Goal: Task Accomplishment & Management: Manage account settings

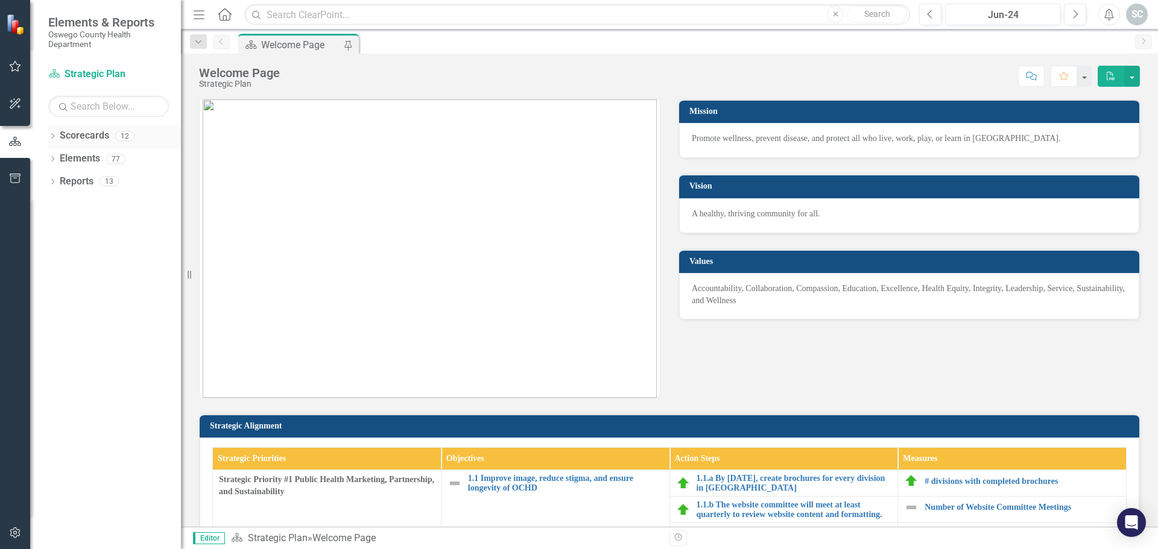
click at [53, 136] on icon "Dropdown" at bounding box center [52, 137] width 8 height 7
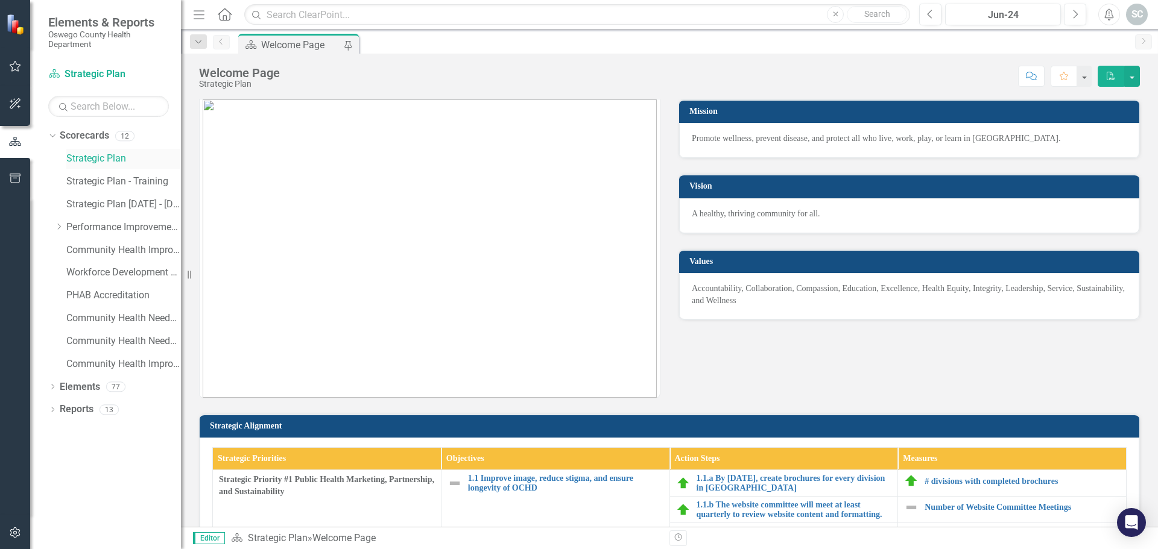
click at [93, 162] on link "Strategic Plan" at bounding box center [123, 159] width 115 height 14
click at [52, 390] on icon "Dropdown" at bounding box center [52, 388] width 8 height 7
click at [51, 390] on icon "Dropdown" at bounding box center [51, 386] width 7 height 8
click at [54, 138] on icon "Dropdown" at bounding box center [51, 135] width 7 height 8
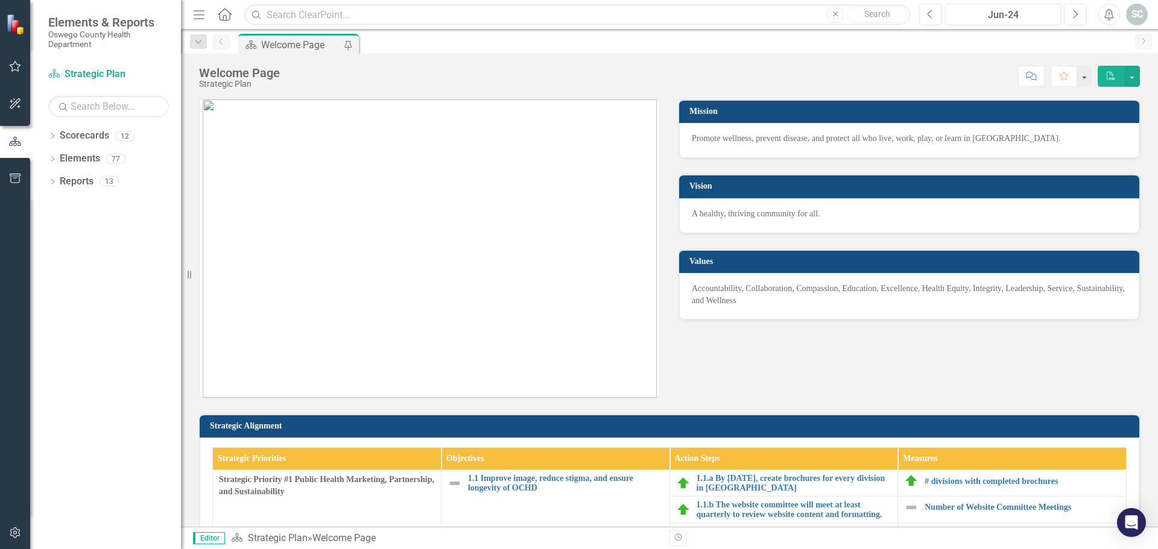
click at [14, 71] on icon "button" at bounding box center [15, 67] width 13 height 10
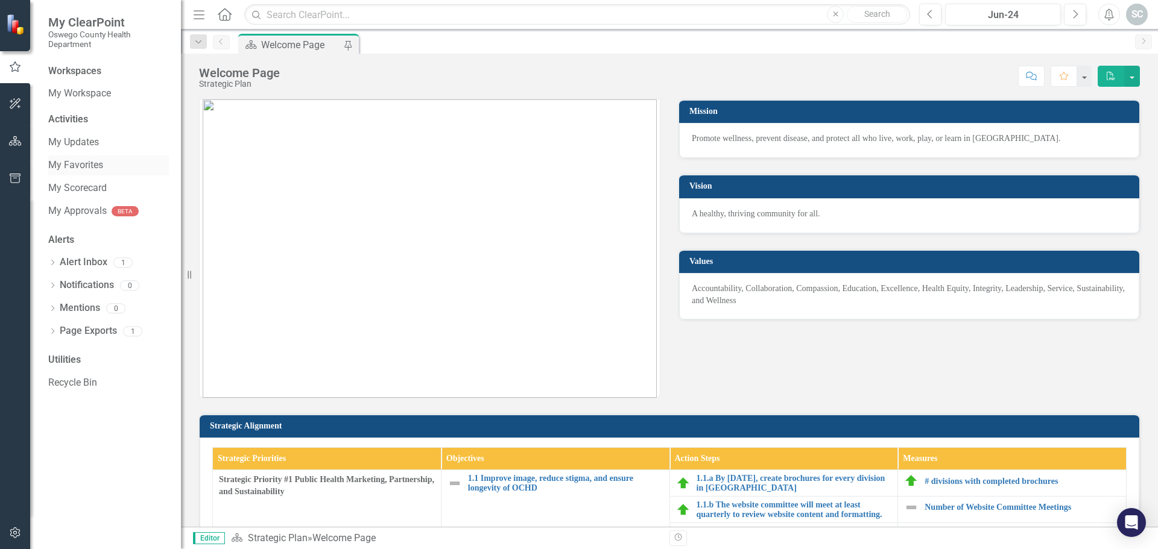
click at [90, 166] on link "My Favorites" at bounding box center [108, 166] width 121 height 14
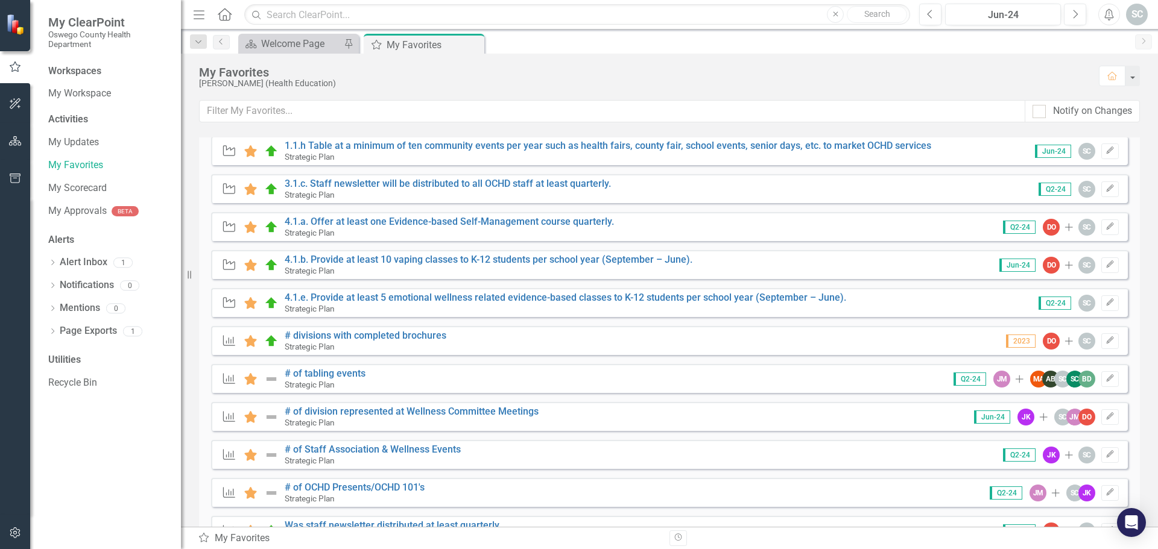
scroll to position [121, 0]
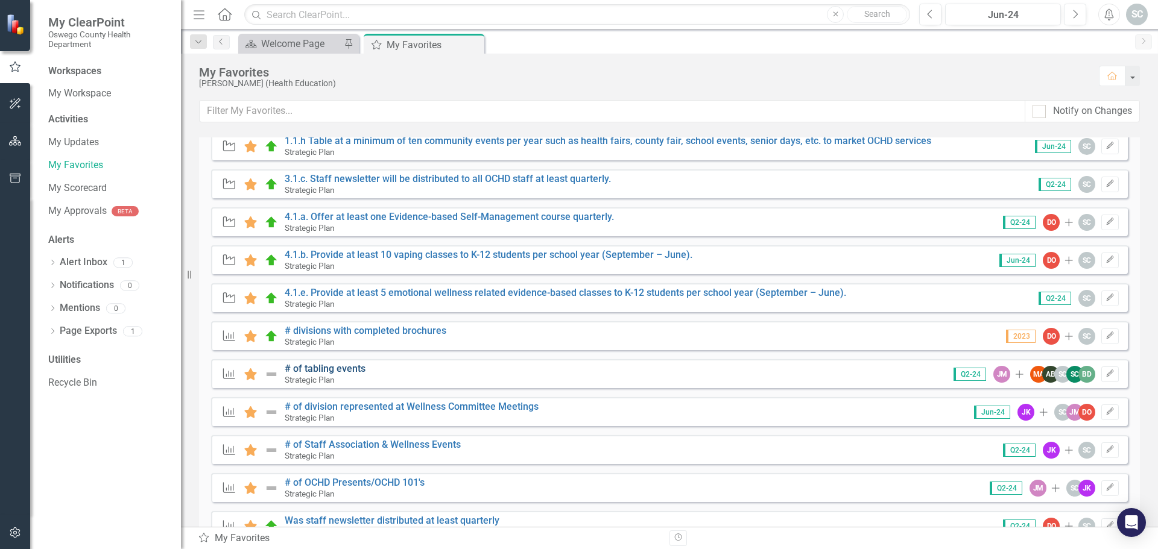
click at [327, 372] on link "# of tabling events" at bounding box center [325, 368] width 81 height 11
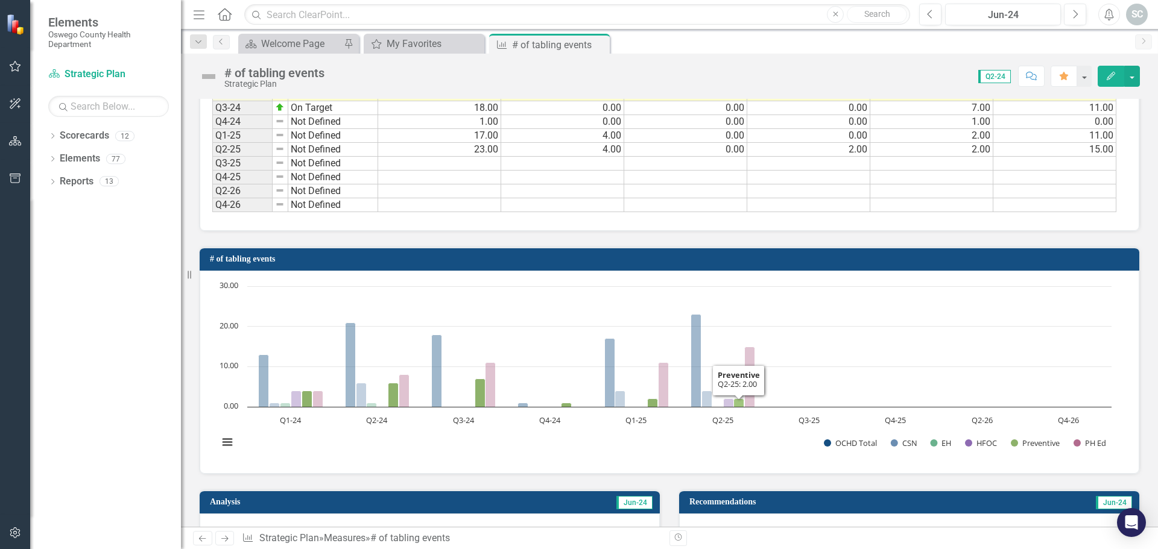
scroll to position [422, 0]
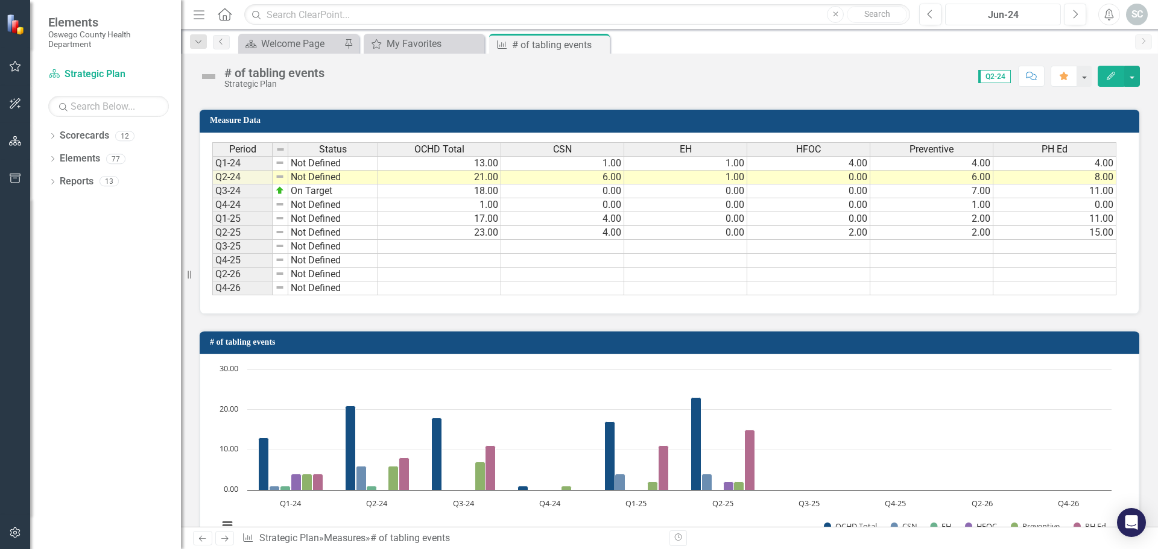
click at [999, 18] on div "Jun-24" at bounding box center [1002, 15] width 107 height 14
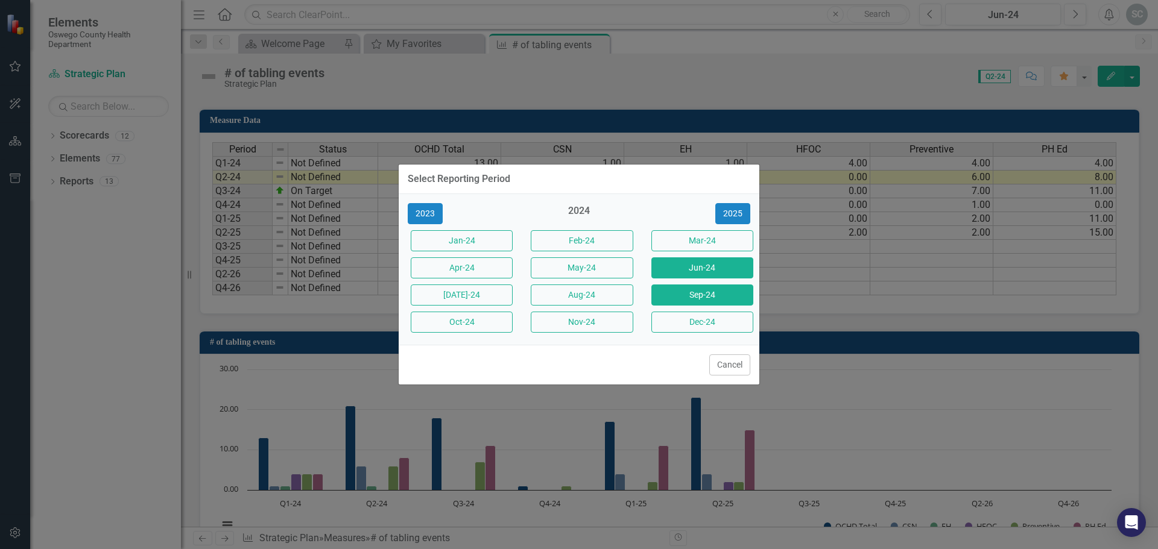
click at [688, 302] on button "Sep-24" at bounding box center [702, 295] width 102 height 21
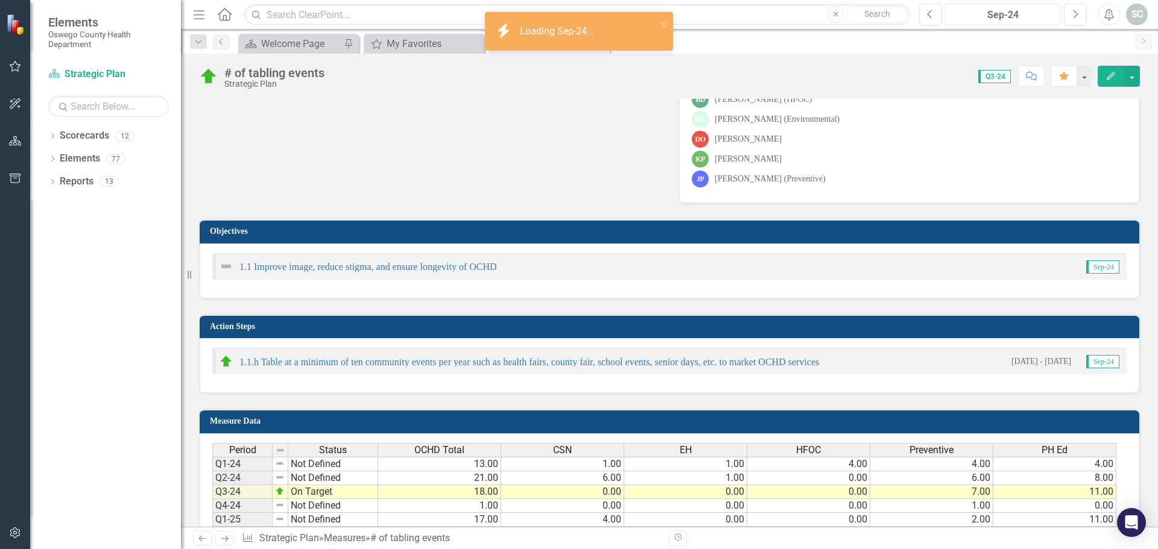
scroll to position [302, 0]
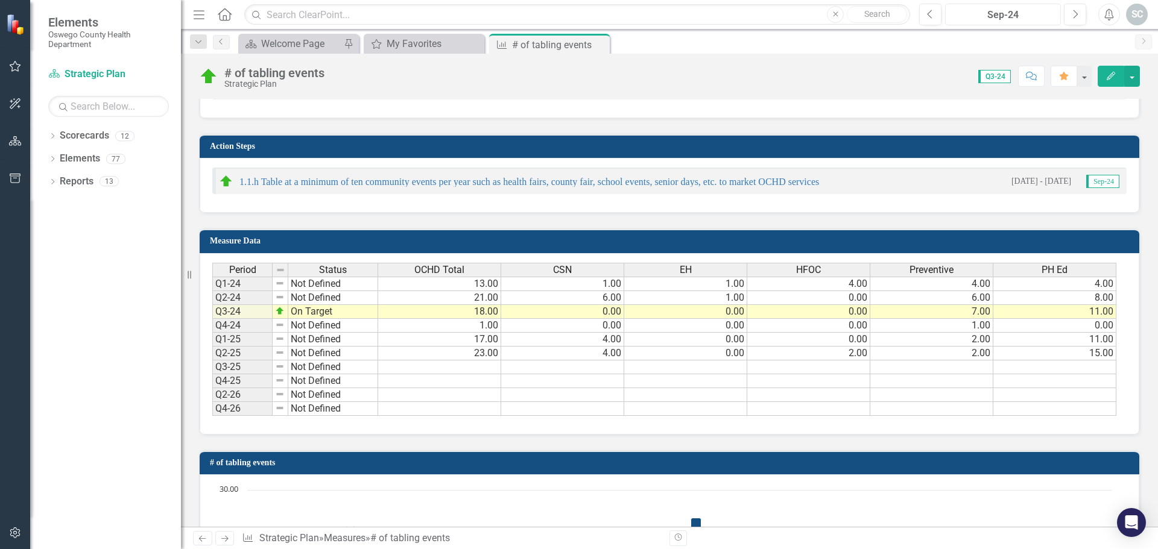
click at [1002, 19] on div "Sep-24" at bounding box center [1002, 15] width 107 height 14
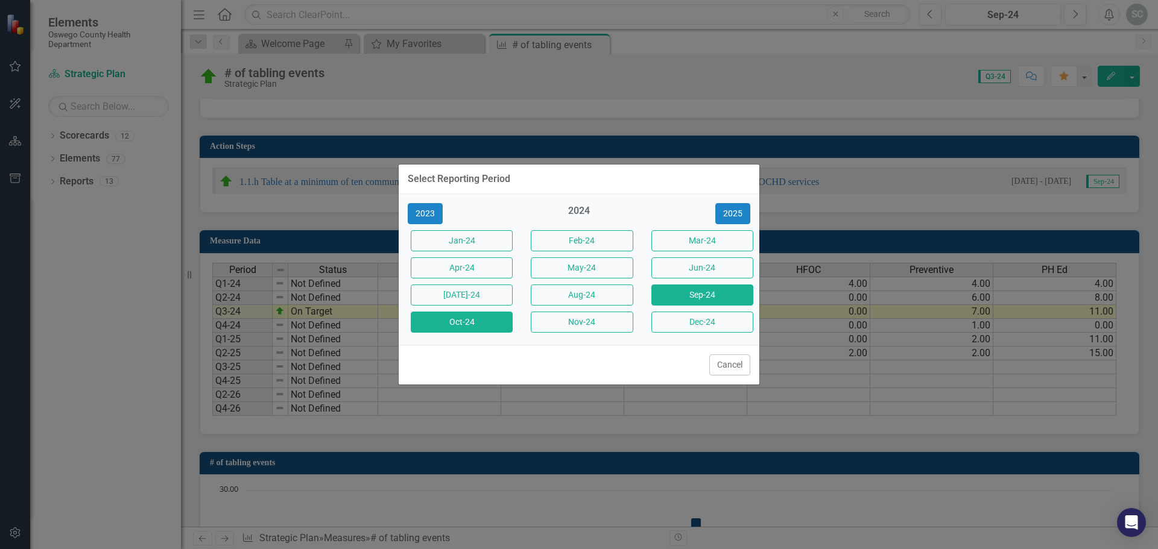
click at [467, 315] on button "Oct-24" at bounding box center [462, 322] width 102 height 21
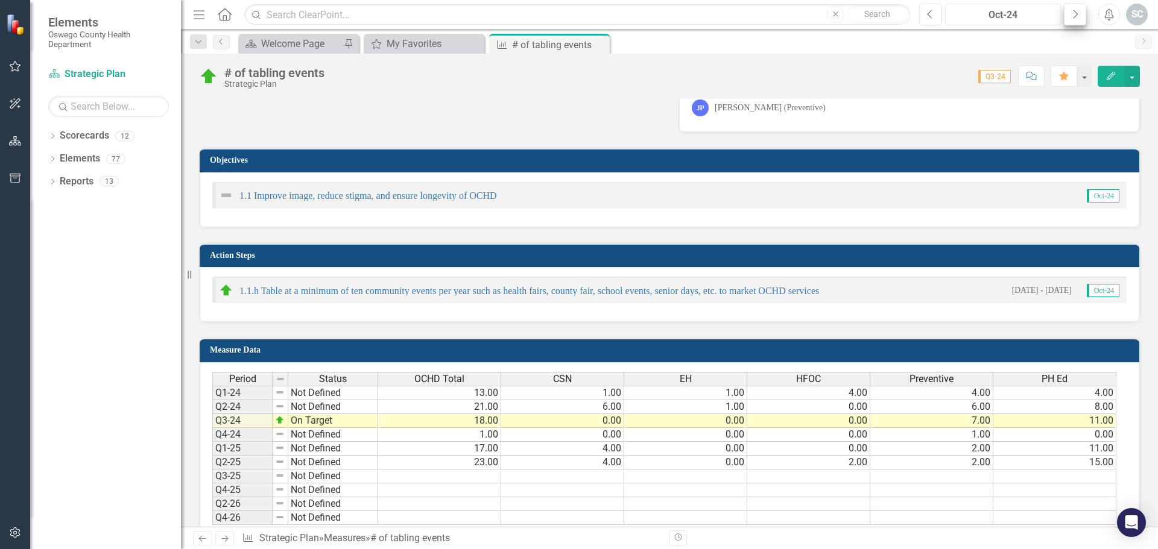
scroll to position [181, 0]
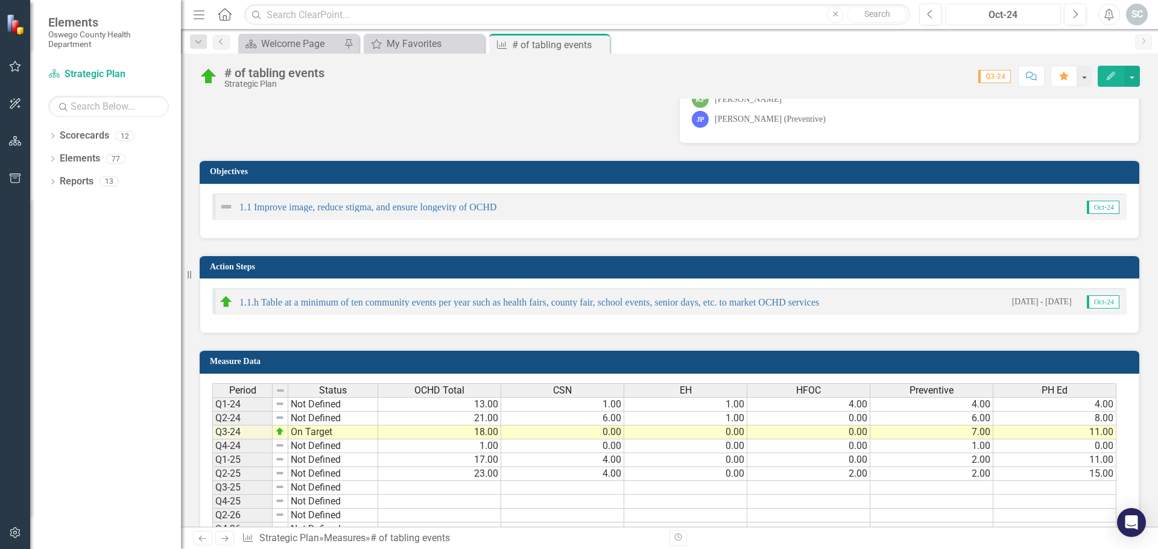
click at [1031, 7] on button "Oct-24" at bounding box center [1003, 15] width 116 height 22
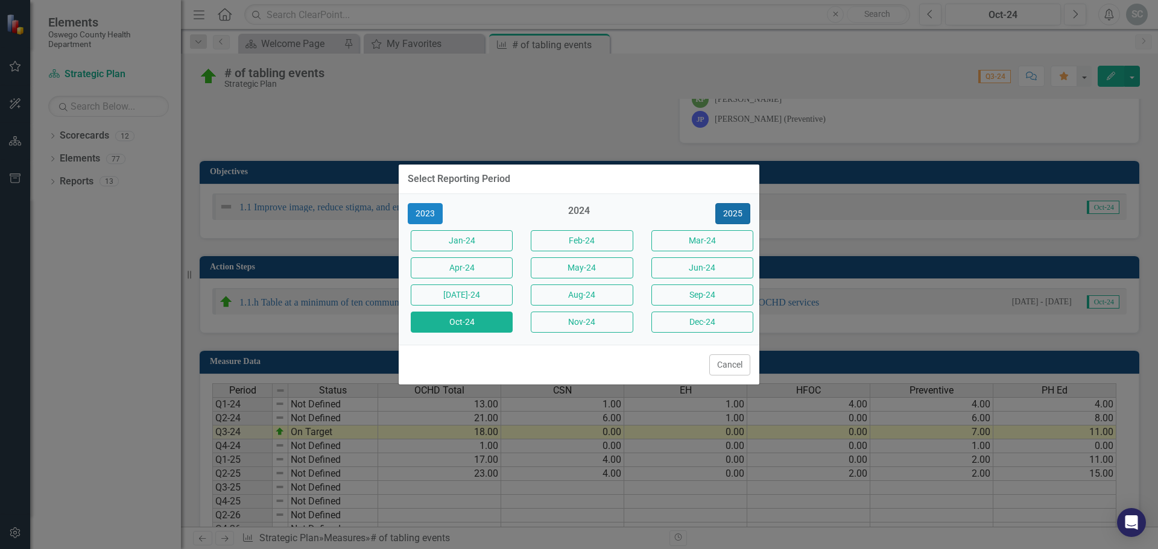
click at [733, 217] on button "2025" at bounding box center [732, 213] width 35 height 21
click at [473, 317] on button "Oct-25" at bounding box center [462, 322] width 102 height 21
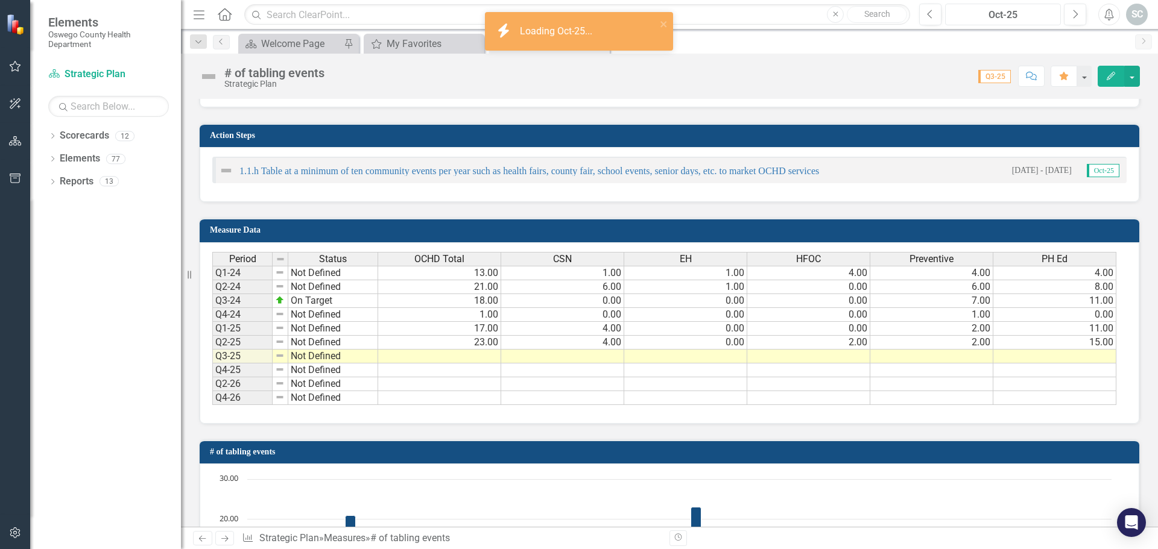
scroll to position [334, 0]
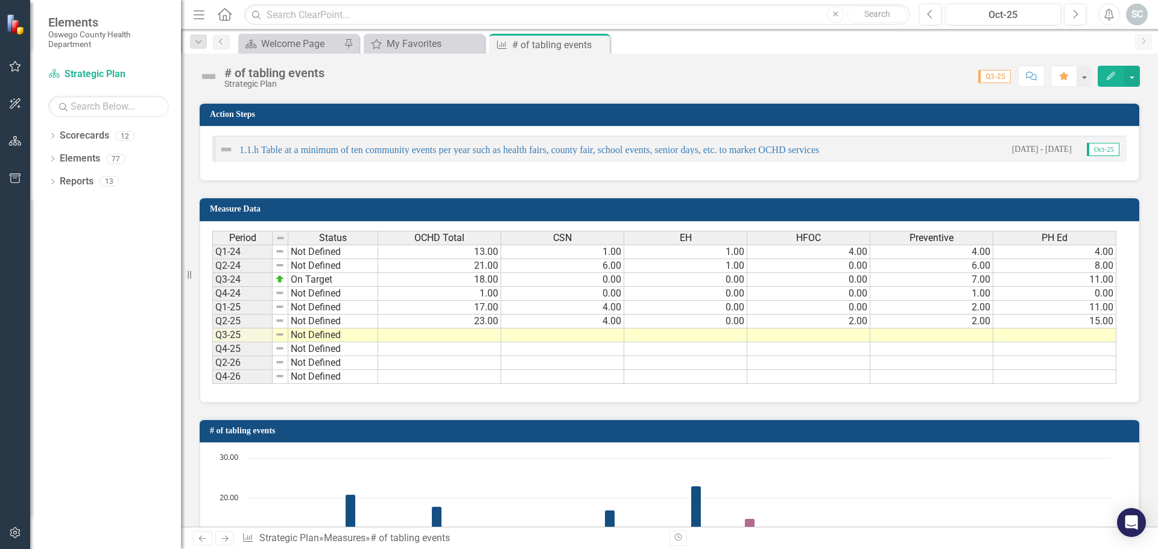
click at [1025, 330] on td at bounding box center [1054, 336] width 123 height 14
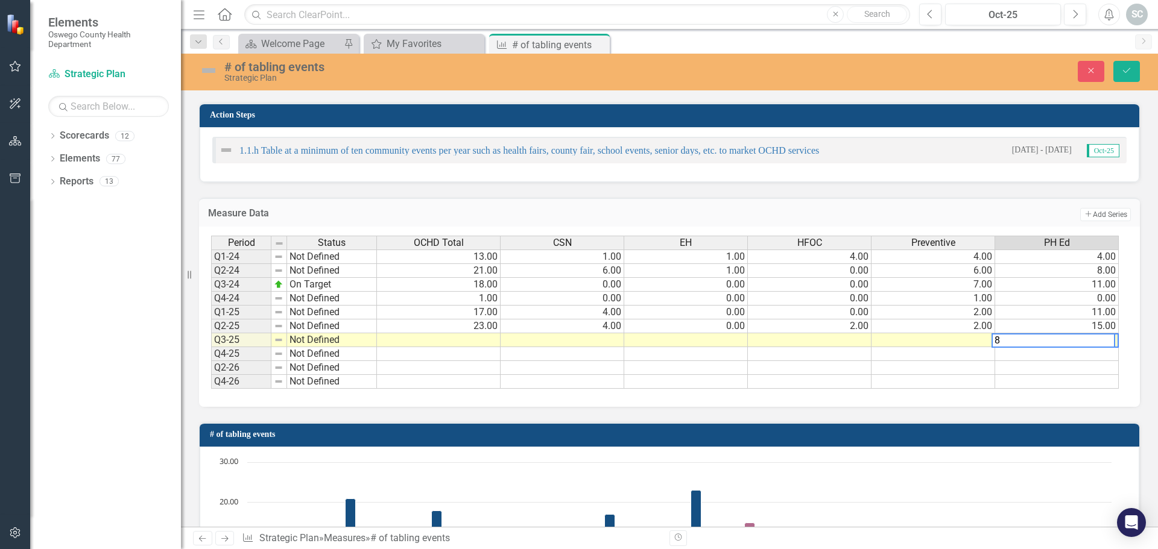
type textarea "8"
click at [1121, 233] on div "Period Status OCHD Total CSN EH HFOC Preventive PH Ed Q1-24 Not Defined 13.00 1…" at bounding box center [669, 317] width 941 height 180
click at [1118, 65] on button "Save" at bounding box center [1126, 71] width 27 height 21
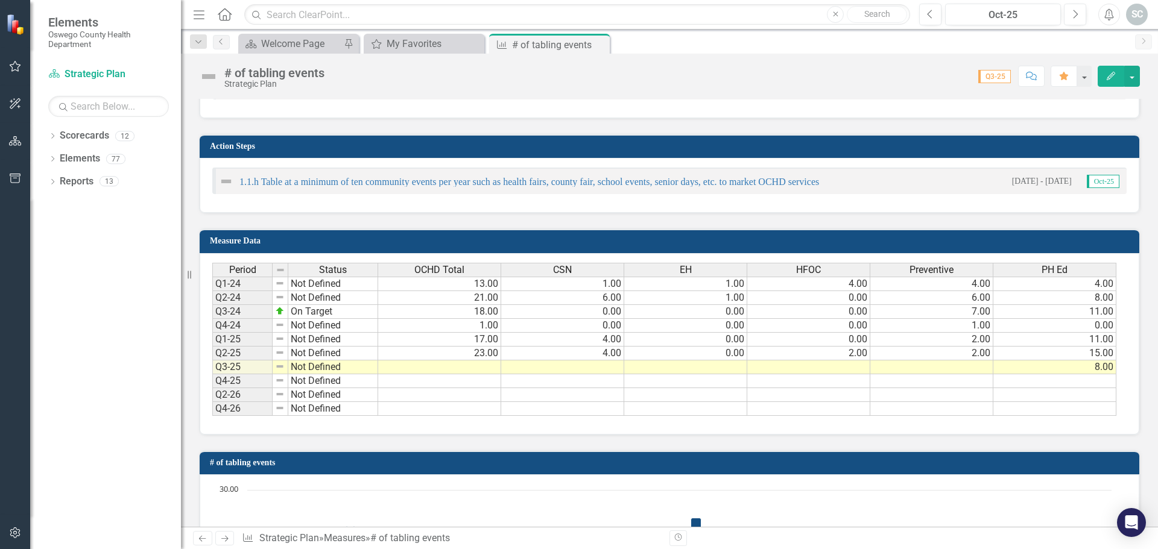
scroll to position [362, 0]
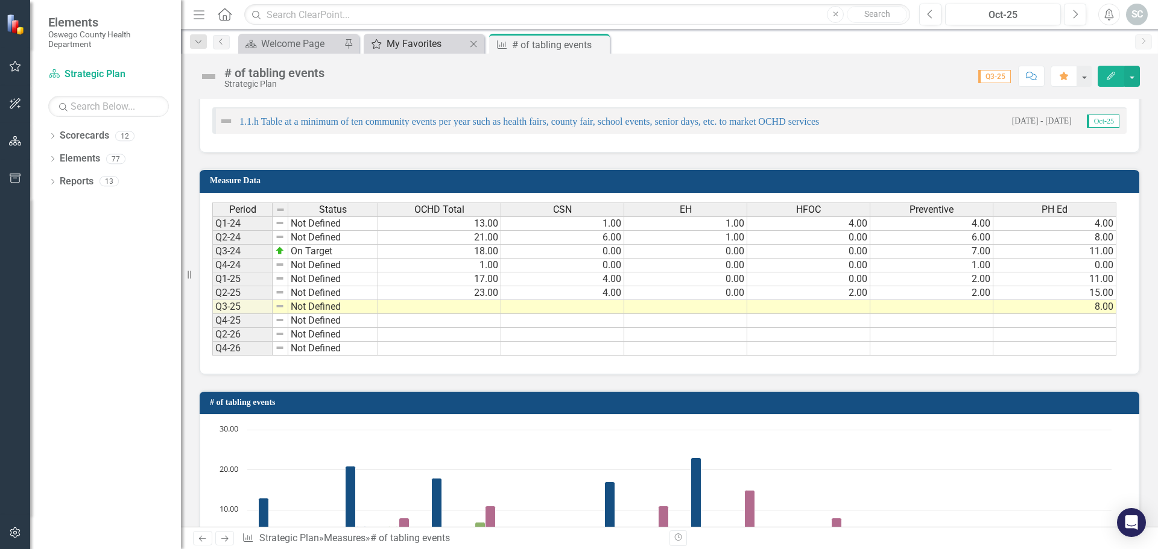
click at [427, 37] on div "My Favorites" at bounding box center [427, 43] width 80 height 15
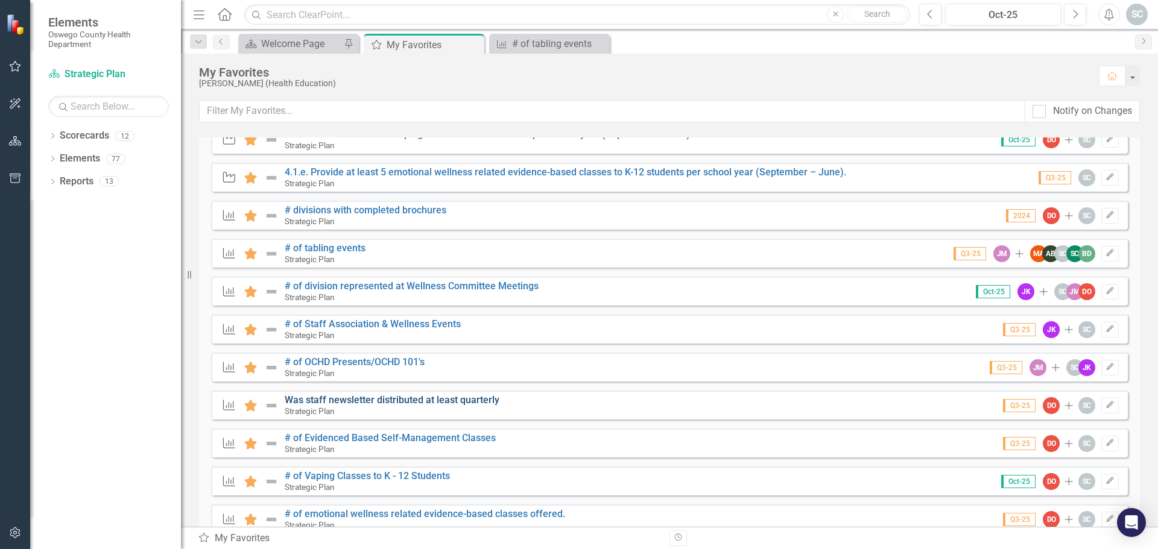
scroll to position [302, 0]
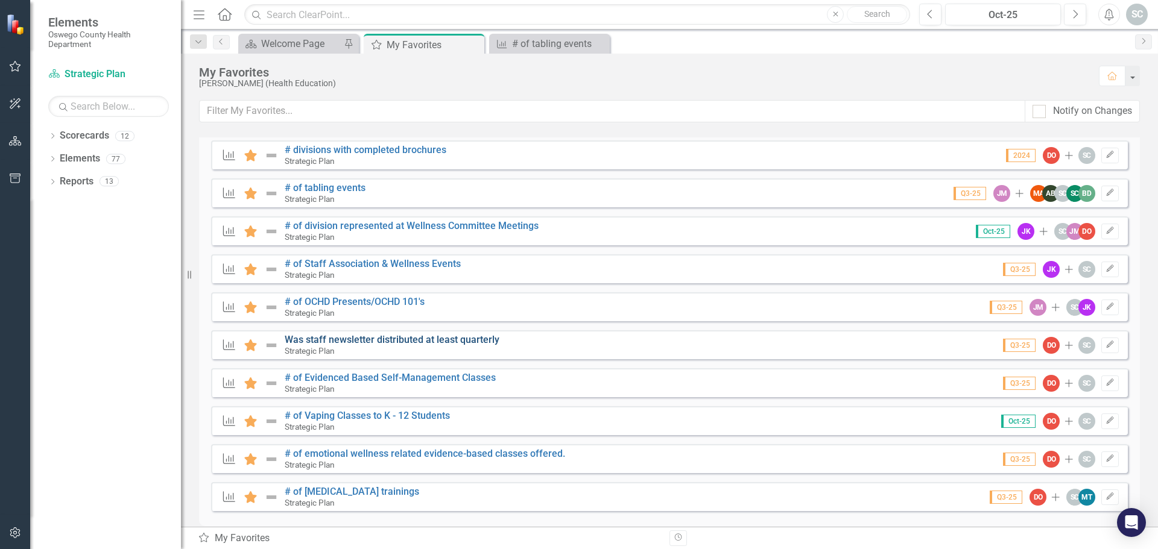
click at [370, 341] on link "Was staff newsletter distributed at least quarterly" at bounding box center [392, 339] width 215 height 11
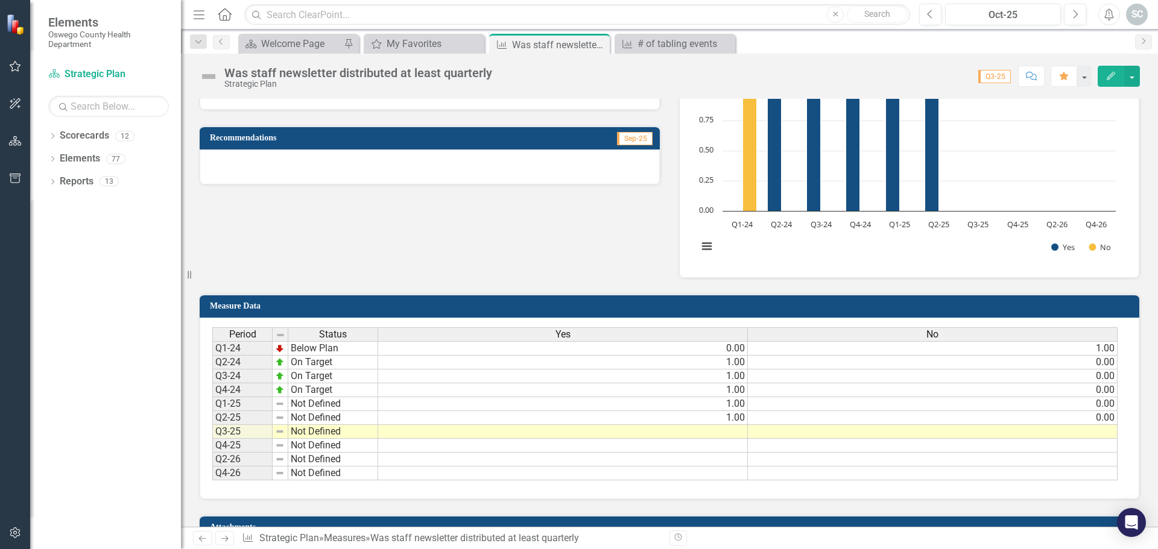
scroll to position [191, 0]
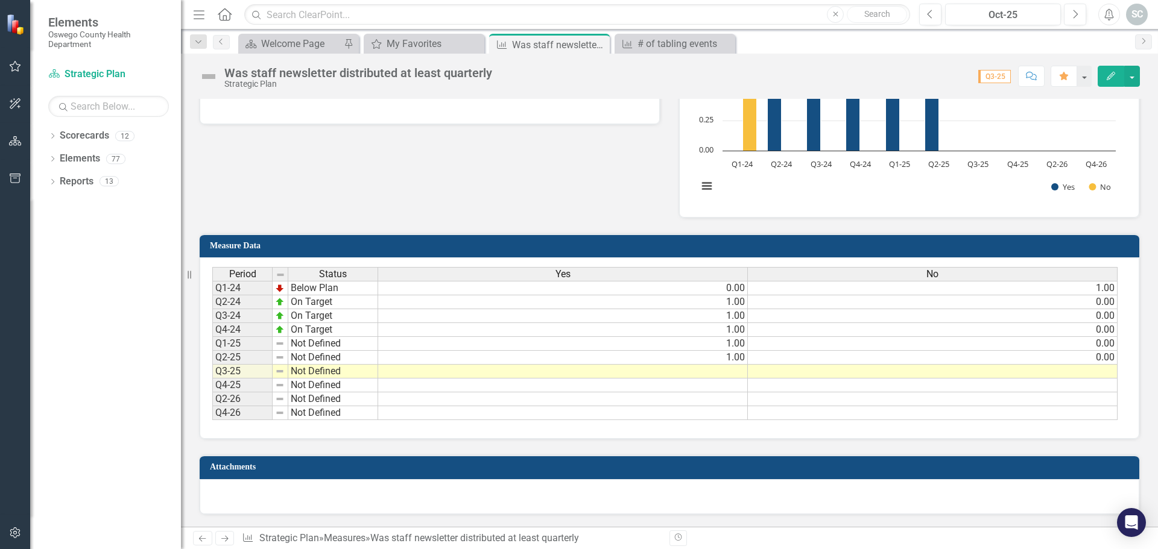
click at [727, 371] on td at bounding box center [563, 372] width 370 height 14
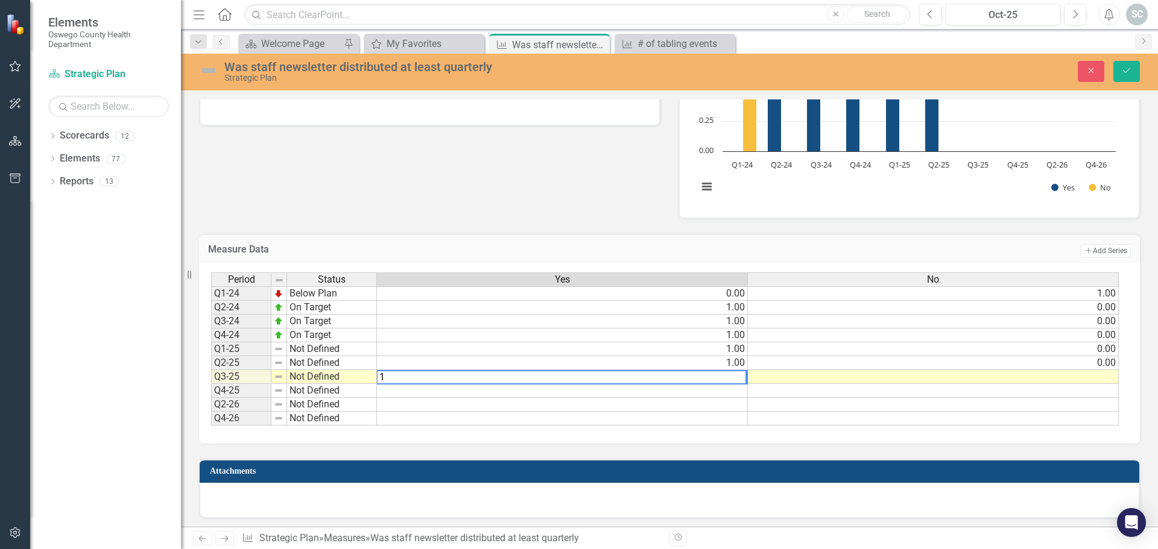
type textarea "1"
click at [836, 375] on td at bounding box center [933, 377] width 371 height 14
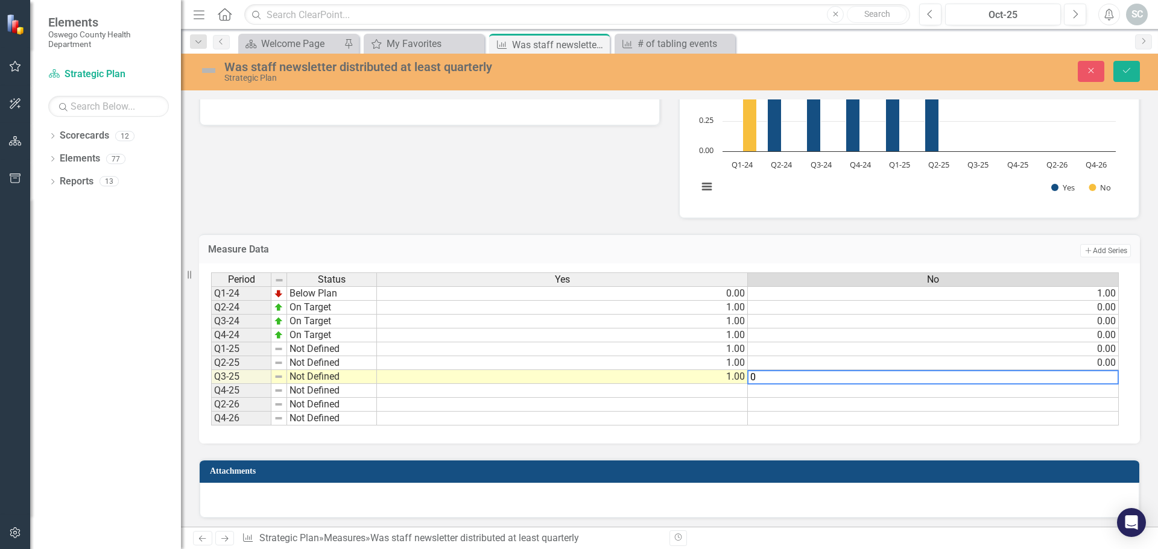
type textarea "0"
click at [955, 456] on div "Attachments" at bounding box center [669, 481] width 959 height 75
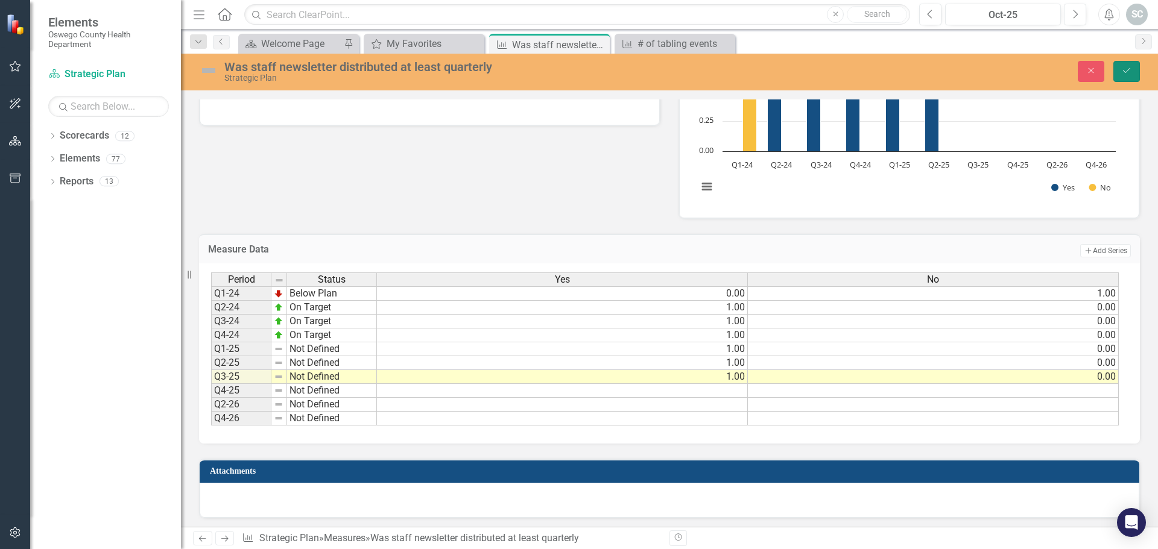
click at [1125, 72] on icon "Save" at bounding box center [1126, 70] width 11 height 8
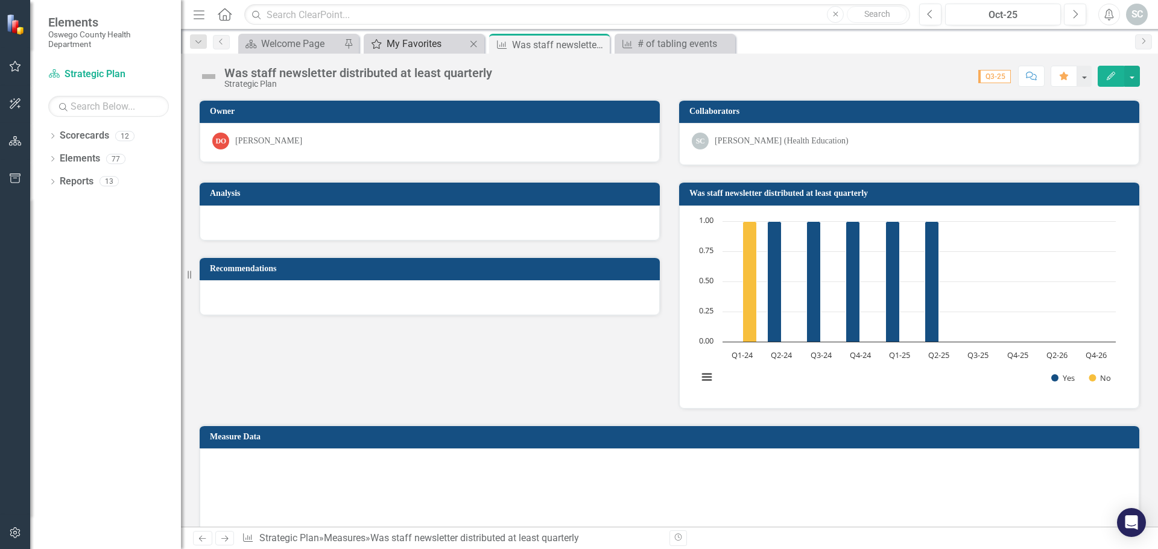
click at [404, 41] on div "My Favorites" at bounding box center [427, 43] width 80 height 15
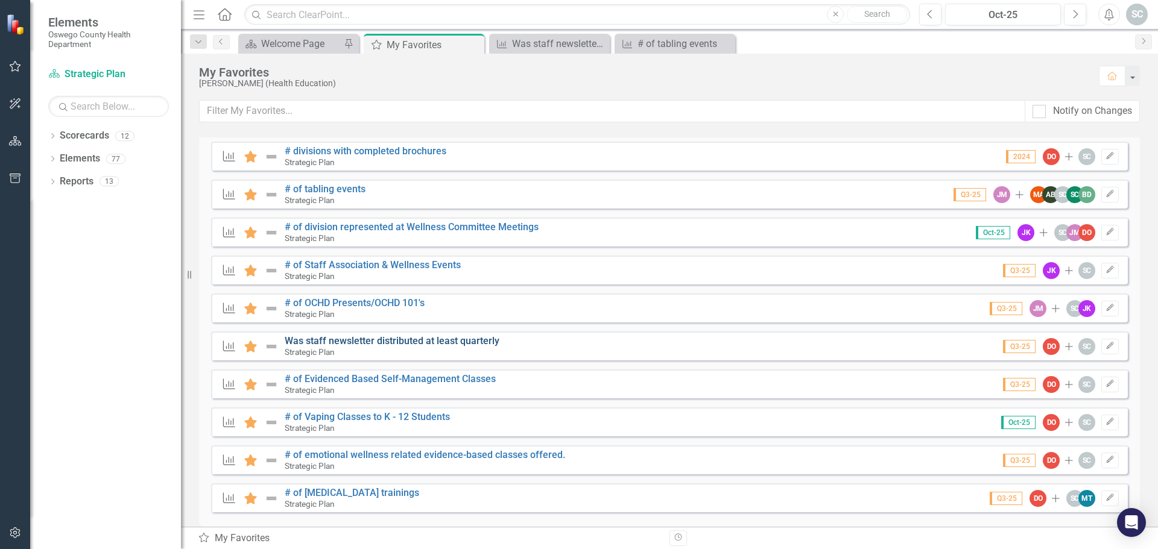
scroll to position [302, 0]
click at [375, 375] on link "# of Evidenced Based Self-Management Classes" at bounding box center [390, 377] width 211 height 11
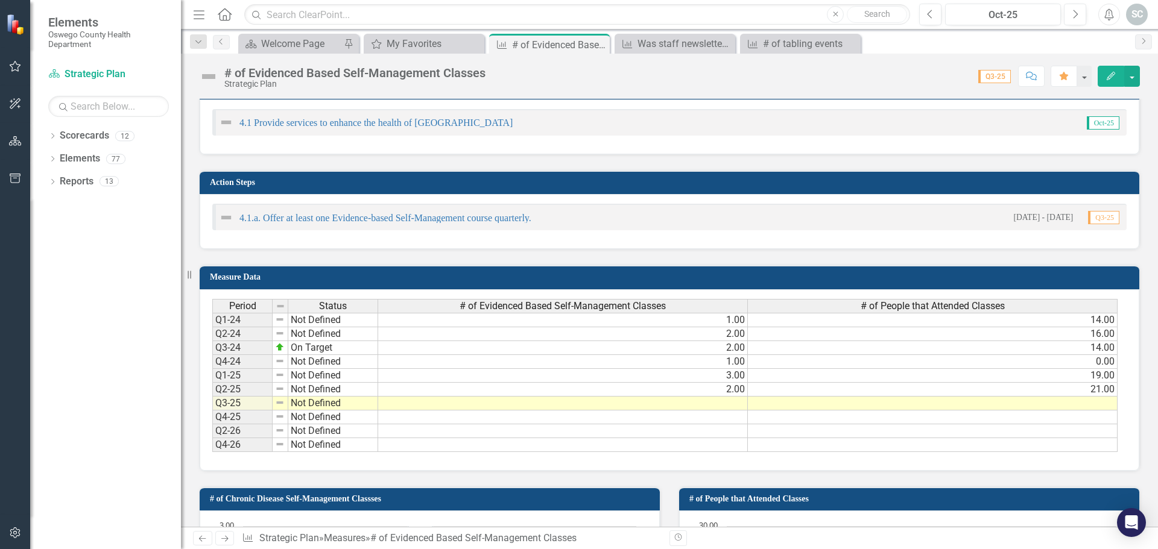
scroll to position [241, 0]
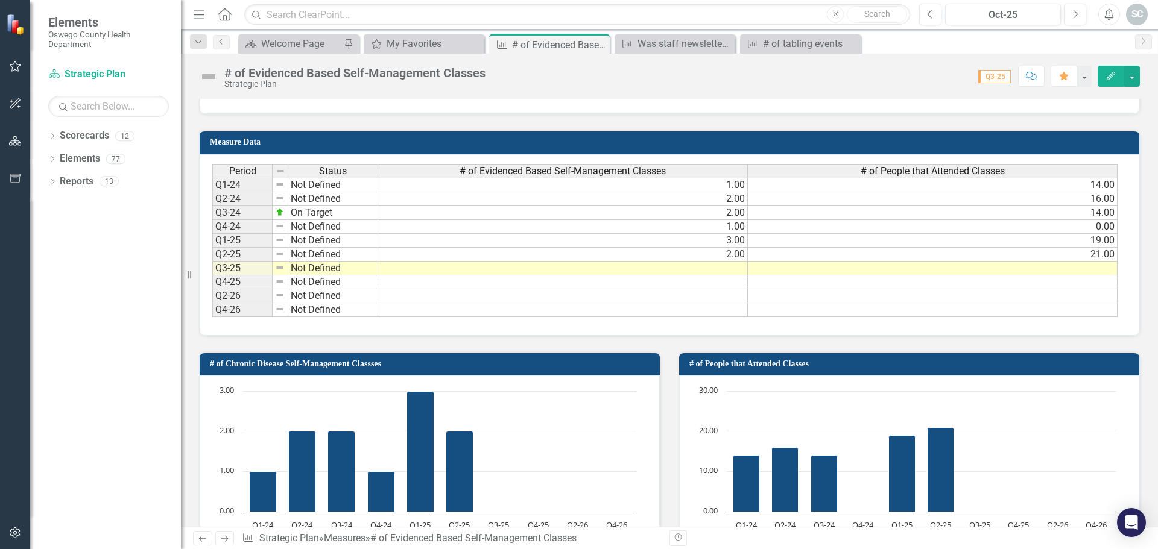
click at [713, 270] on td at bounding box center [563, 269] width 370 height 14
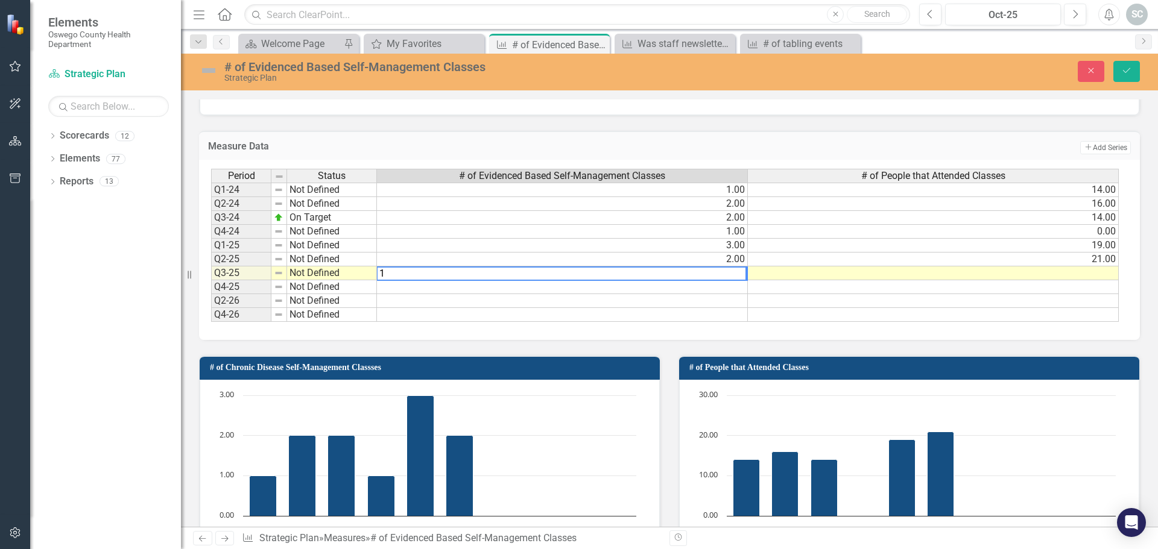
type textarea "1"
click at [920, 276] on td at bounding box center [933, 274] width 371 height 14
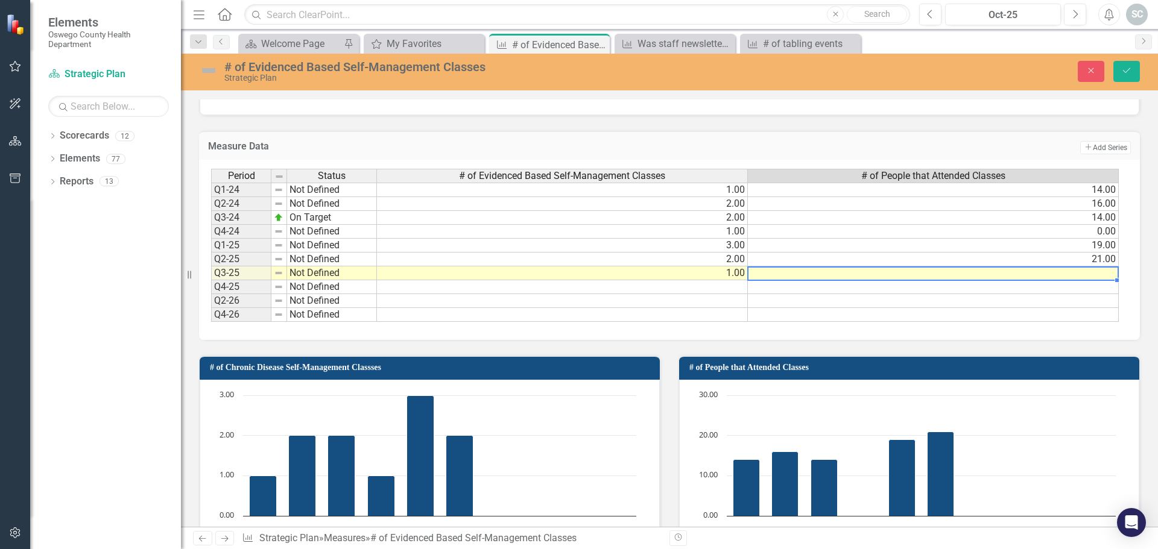
click at [920, 276] on td at bounding box center [933, 274] width 371 height 14
type textarea "0"
click at [980, 350] on div "# of People that Attended Classes Loading... Chart Bar chart with 10 bars. # of…" at bounding box center [909, 461] width 480 height 243
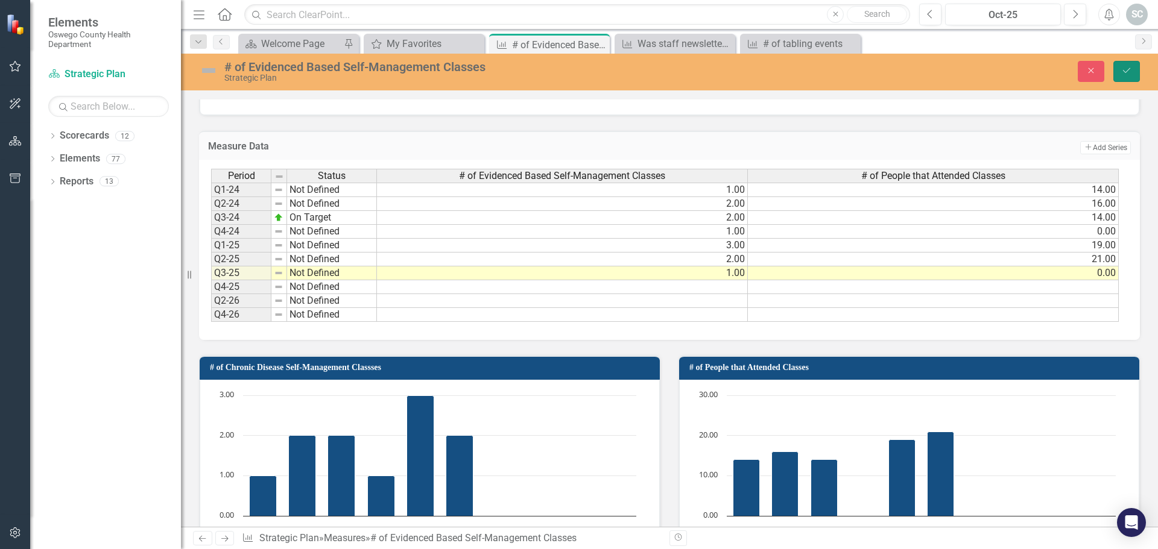
click at [1118, 72] on button "Save" at bounding box center [1126, 71] width 27 height 21
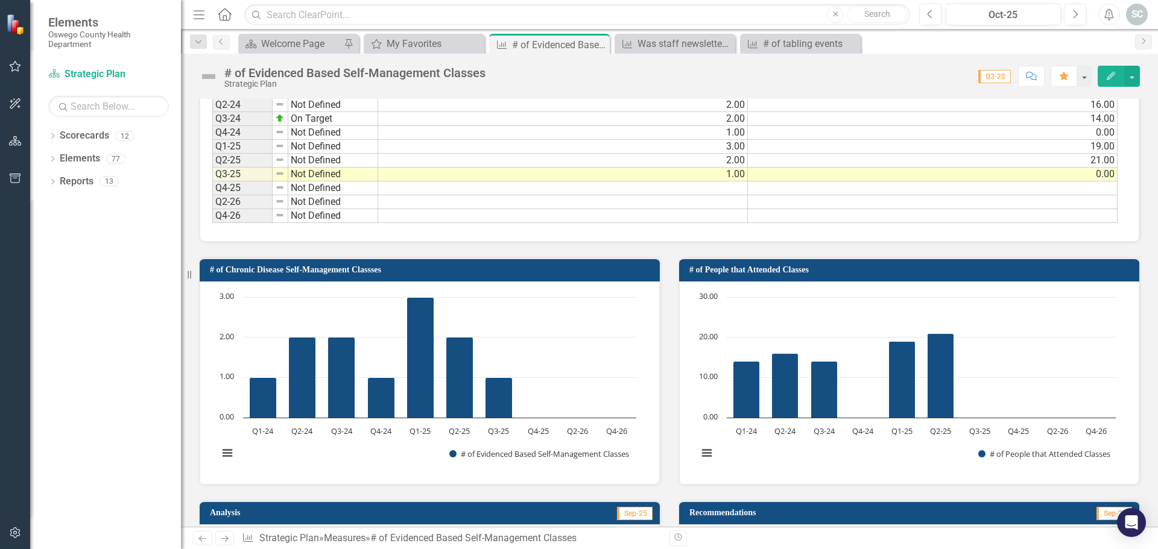
scroll to position [275, 0]
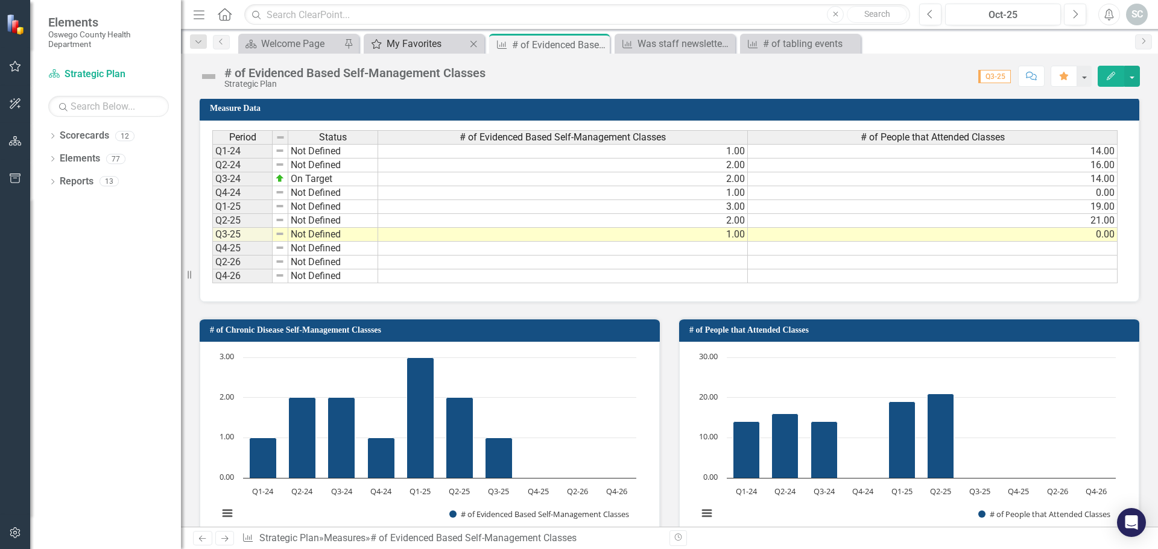
click at [382, 43] on icon "My Favorites" at bounding box center [376, 44] width 12 height 10
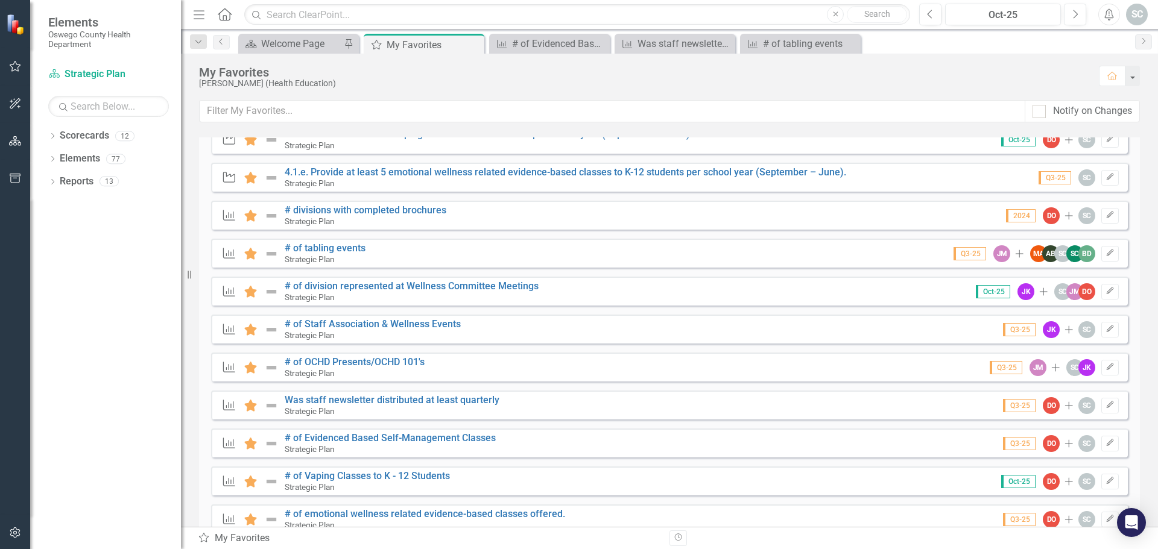
scroll to position [403, 0]
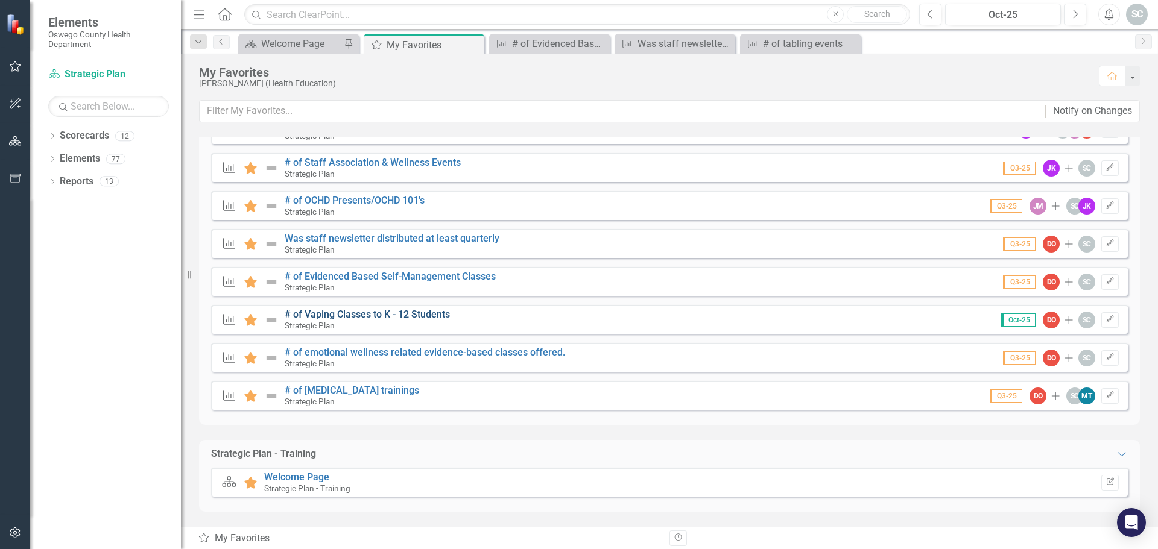
click at [367, 315] on link "# of Vaping Classes to K - 12 Students" at bounding box center [367, 314] width 165 height 11
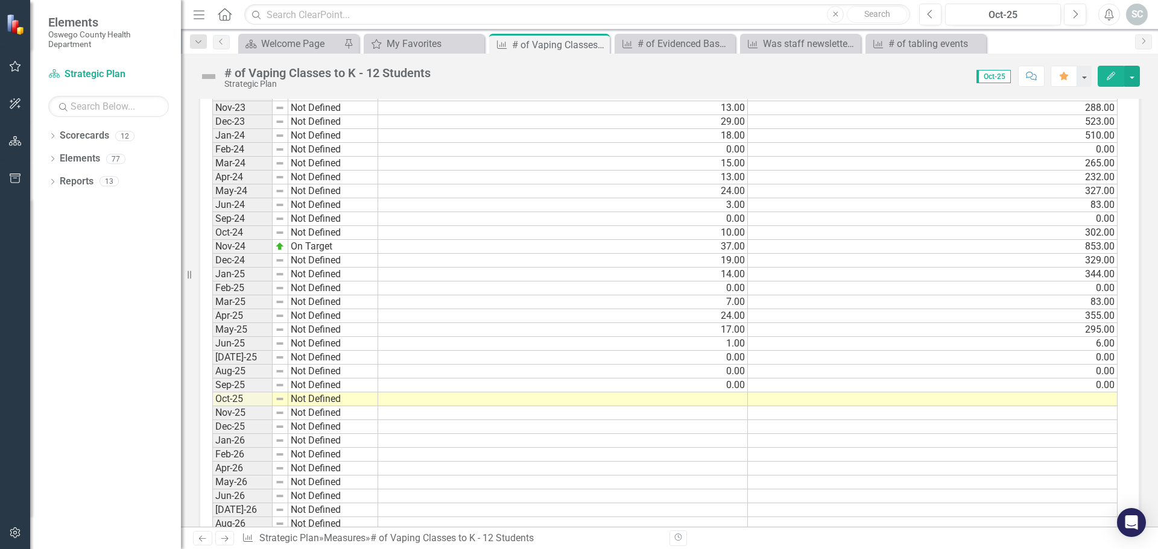
scroll to position [732, 0]
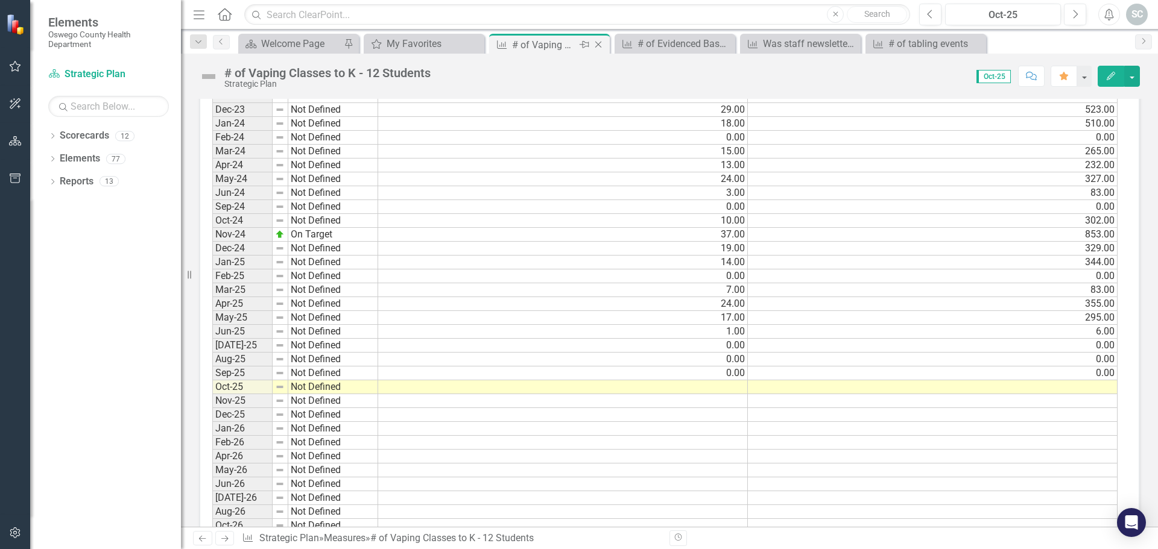
click at [601, 45] on icon "Close" at bounding box center [598, 45] width 12 height 10
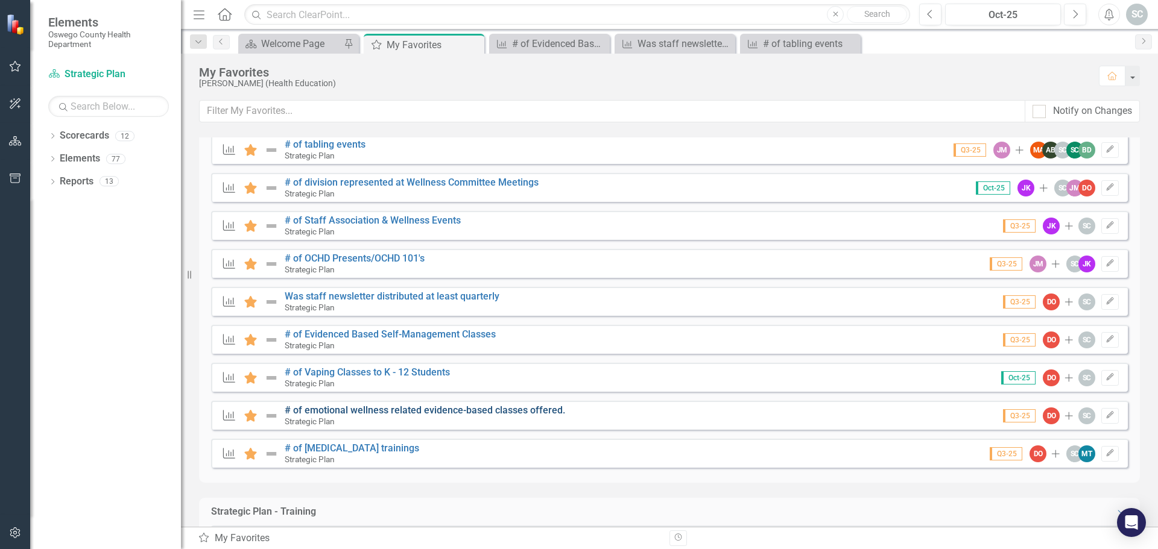
scroll to position [403, 0]
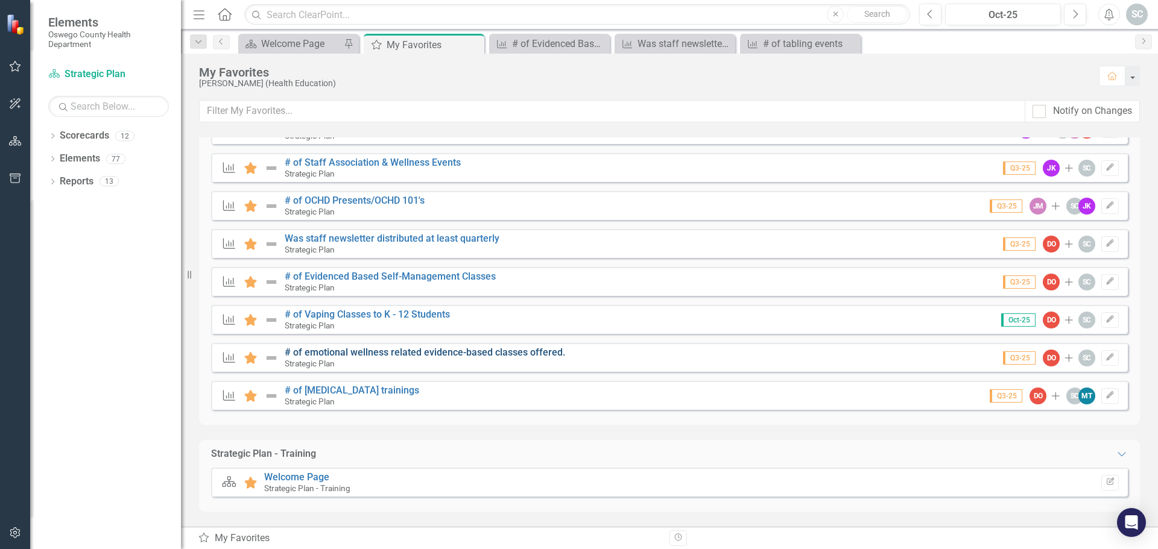
click at [419, 355] on link "# of emotional wellness related evidence-based classes offered." at bounding box center [425, 352] width 280 height 11
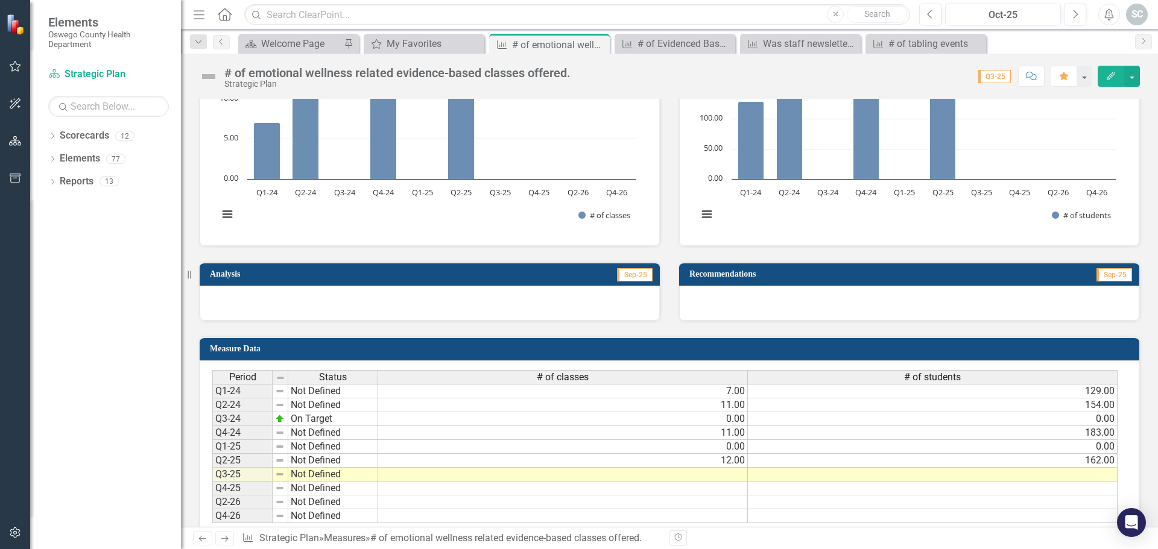
scroll to position [456, 0]
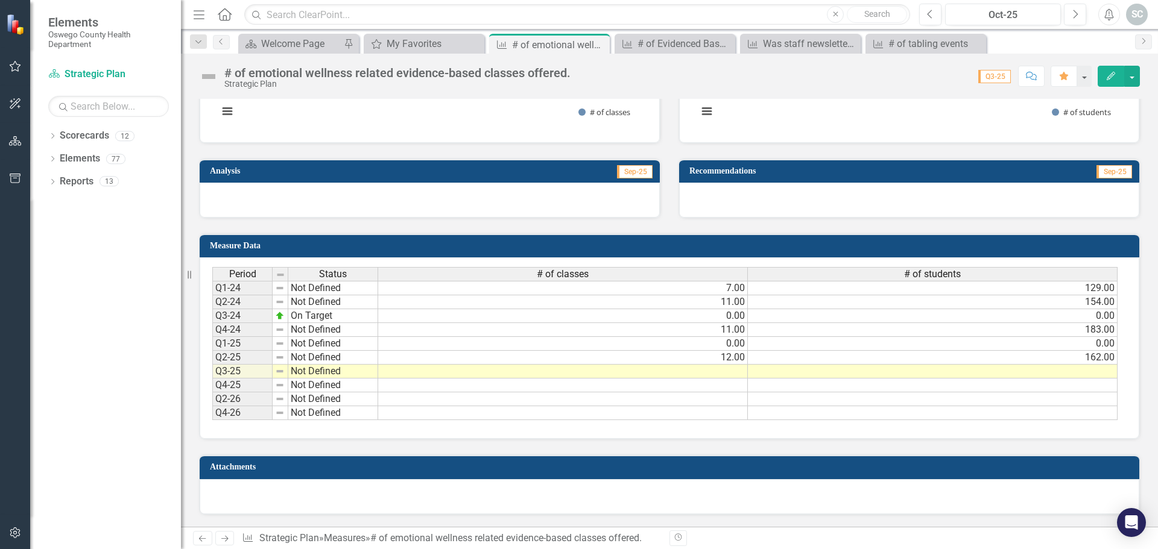
click at [710, 372] on td at bounding box center [563, 372] width 370 height 14
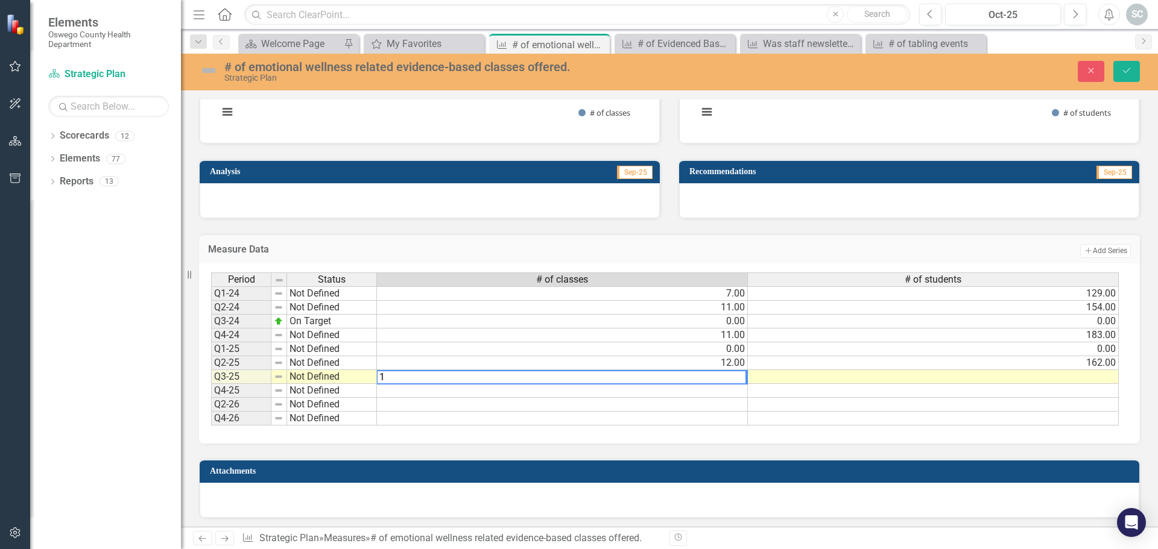
click at [921, 379] on td at bounding box center [933, 377] width 371 height 14
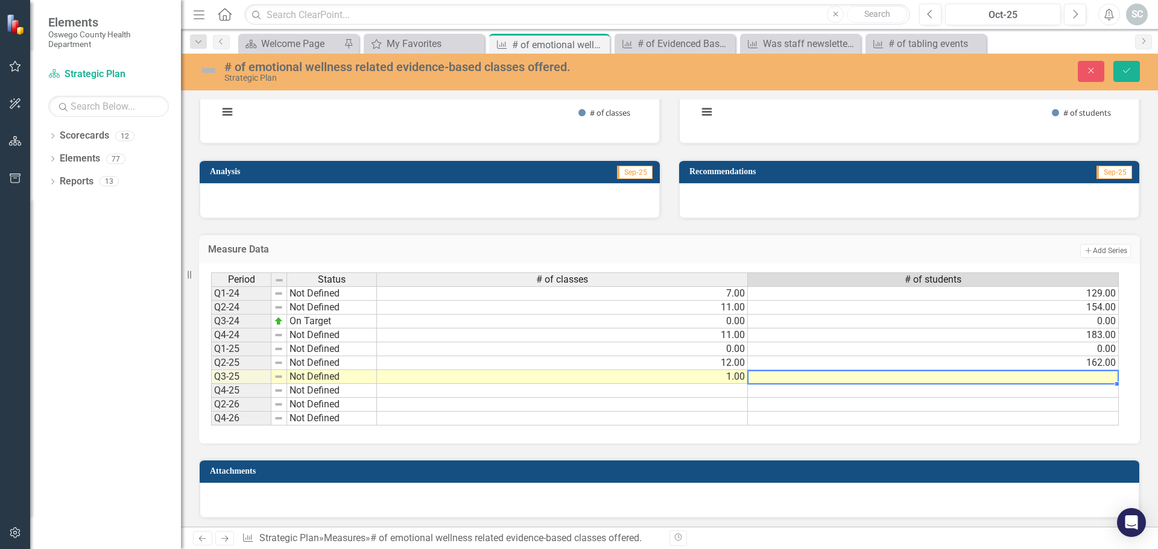
click at [921, 379] on td at bounding box center [933, 377] width 371 height 14
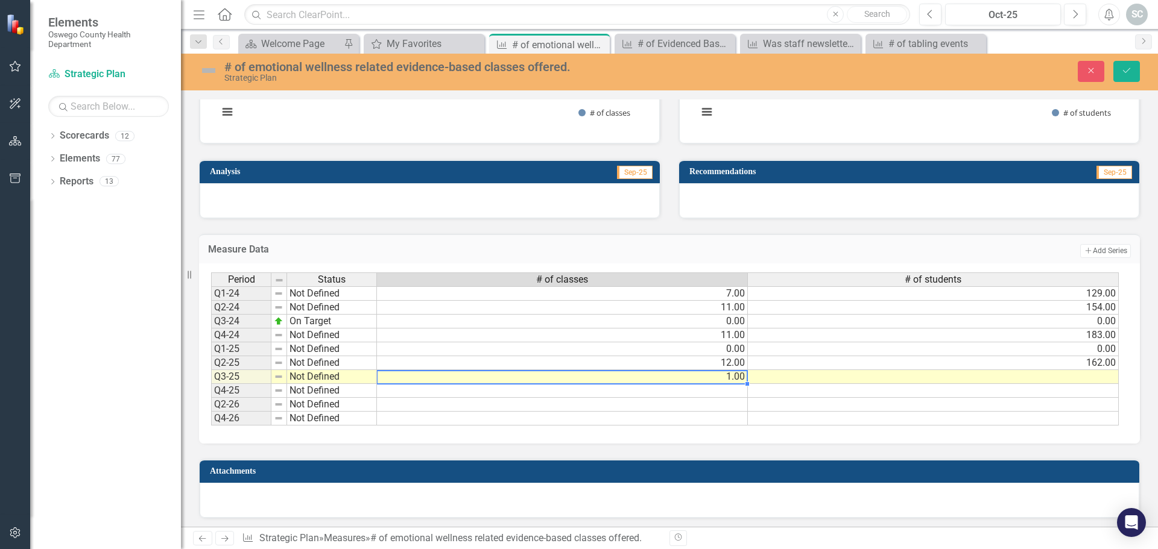
click at [730, 379] on td "1.00" at bounding box center [562, 377] width 371 height 14
type textarea "1"
type textarea "4"
click at [900, 382] on td at bounding box center [933, 377] width 371 height 14
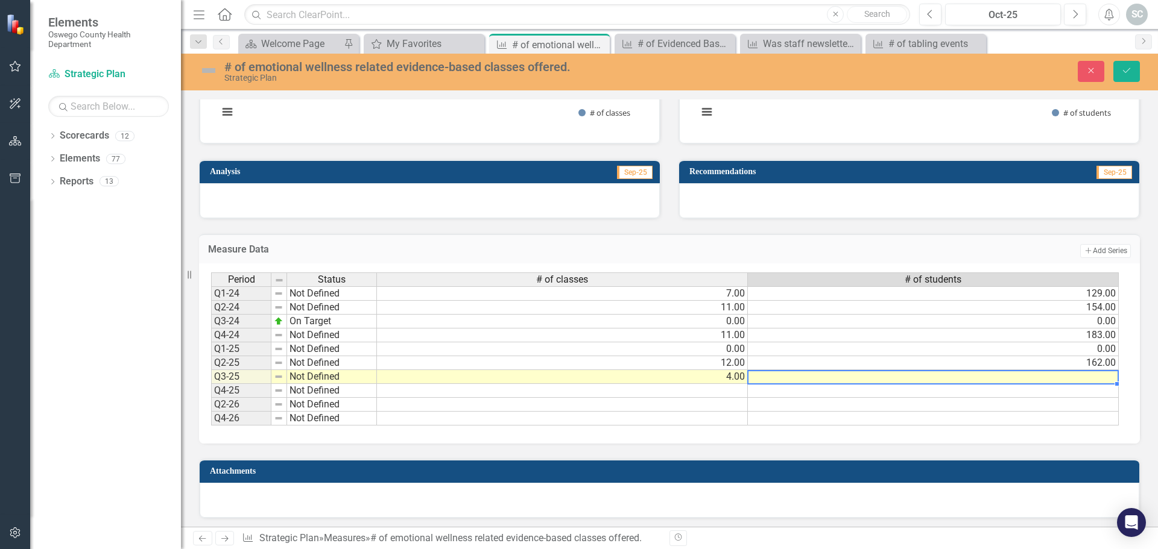
click at [900, 382] on td at bounding box center [933, 377] width 371 height 14
click at [899, 382] on td at bounding box center [933, 377] width 371 height 14
click at [922, 277] on span "# of students" at bounding box center [933, 279] width 57 height 11
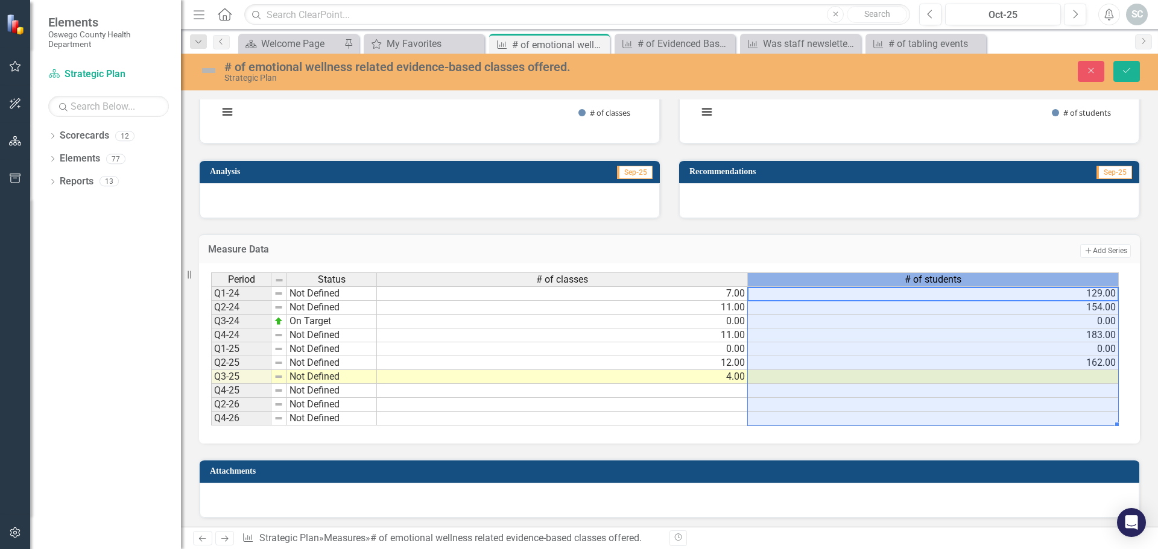
click at [922, 277] on span "# of students" at bounding box center [933, 279] width 57 height 11
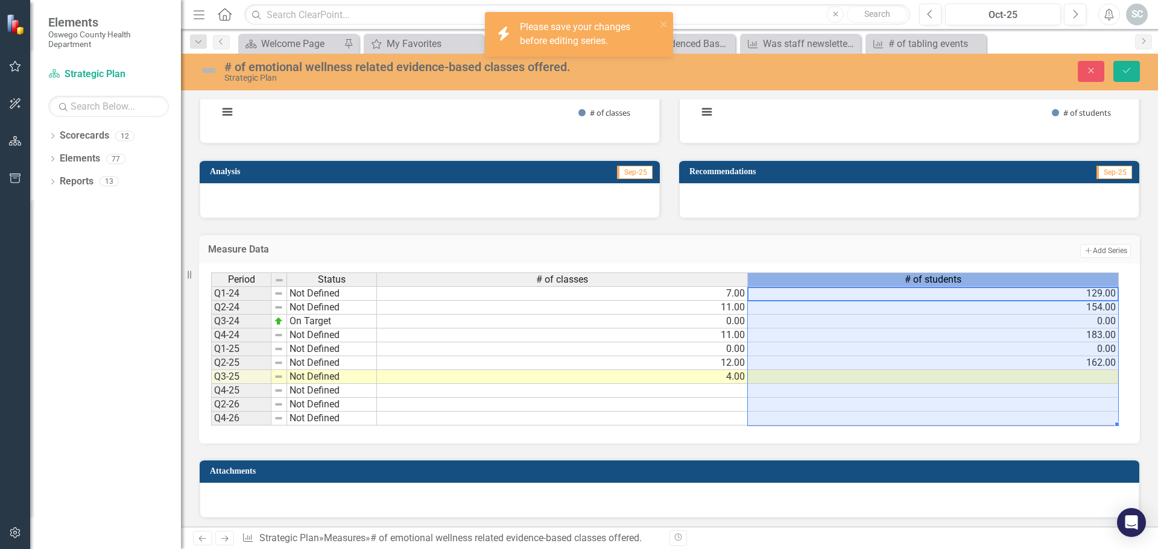
click at [921, 280] on span "# of students" at bounding box center [933, 279] width 57 height 11
click at [922, 281] on span "# of students" at bounding box center [933, 279] width 57 height 11
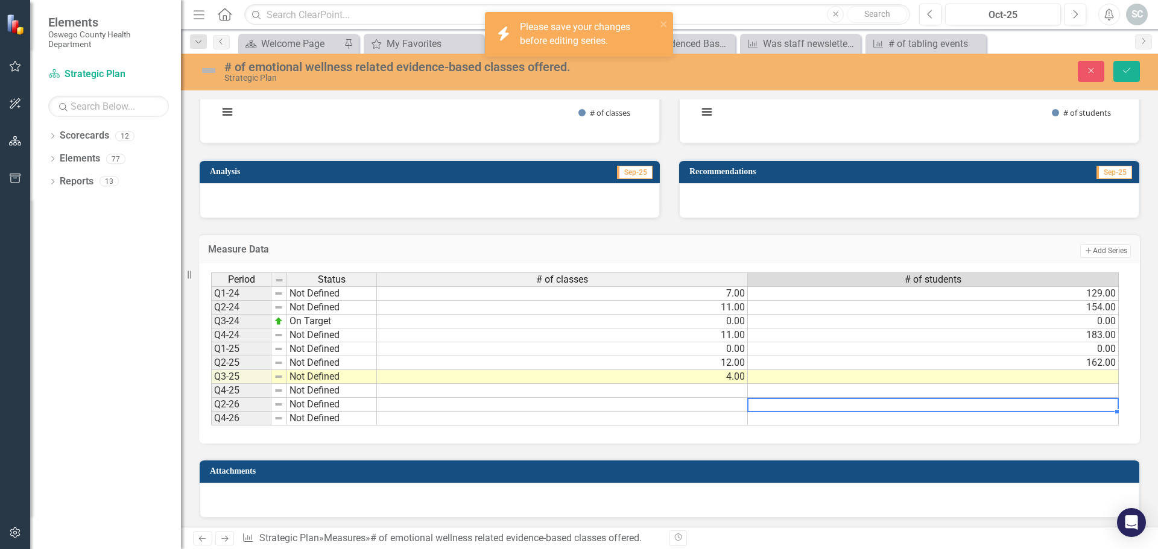
click at [905, 407] on td at bounding box center [933, 405] width 371 height 14
click at [883, 375] on td at bounding box center [933, 377] width 371 height 14
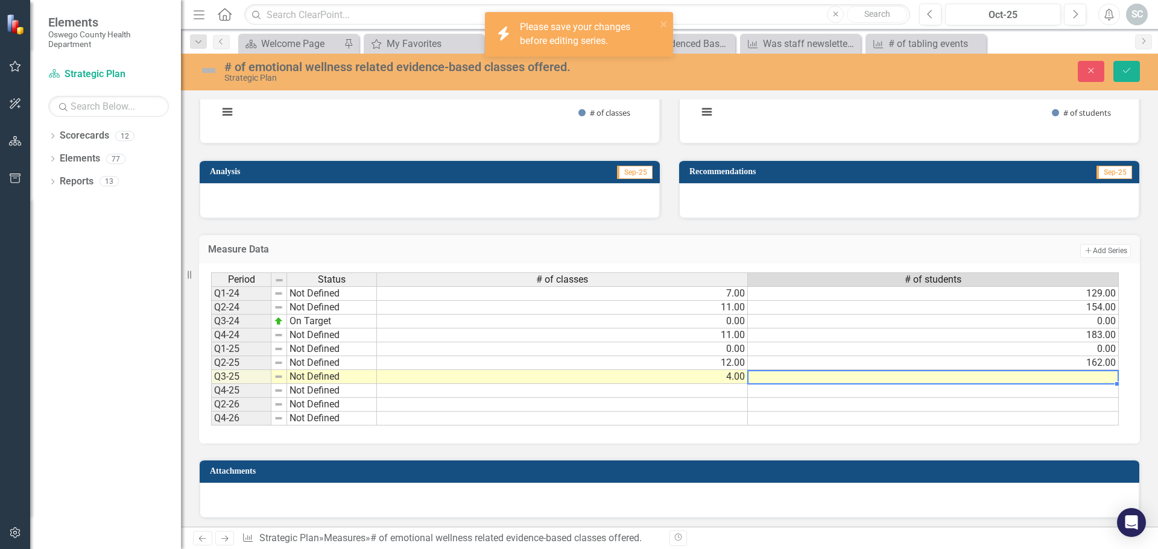
click at [883, 375] on td at bounding box center [933, 377] width 371 height 14
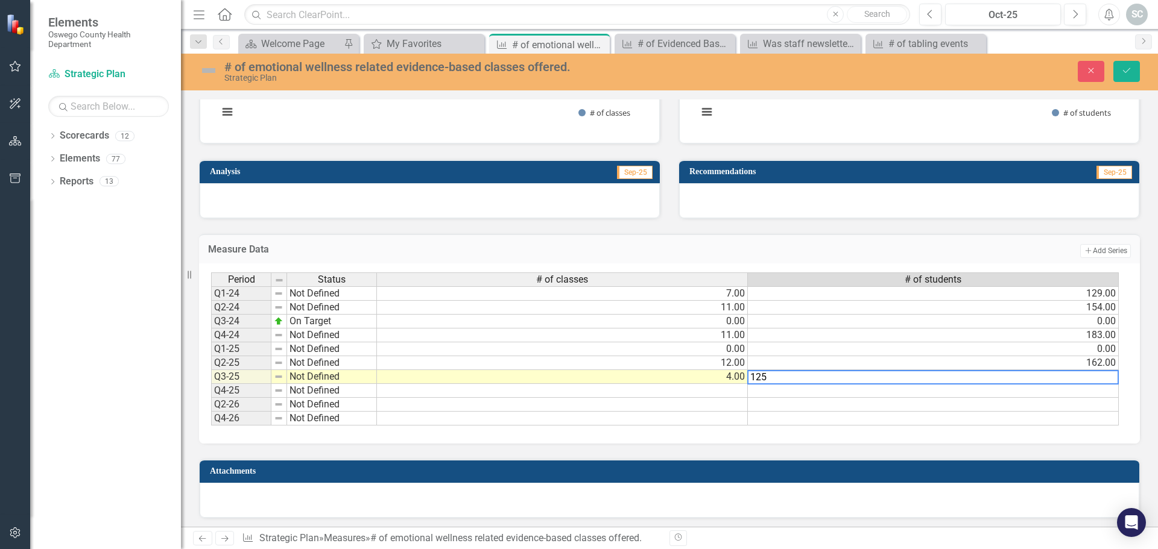
type textarea "125"
click at [792, 436] on div "Period Status # of classes # of students Q1-24 Not Defined 7.00 129.00 Q2-24 No…" at bounding box center [669, 354] width 941 height 180
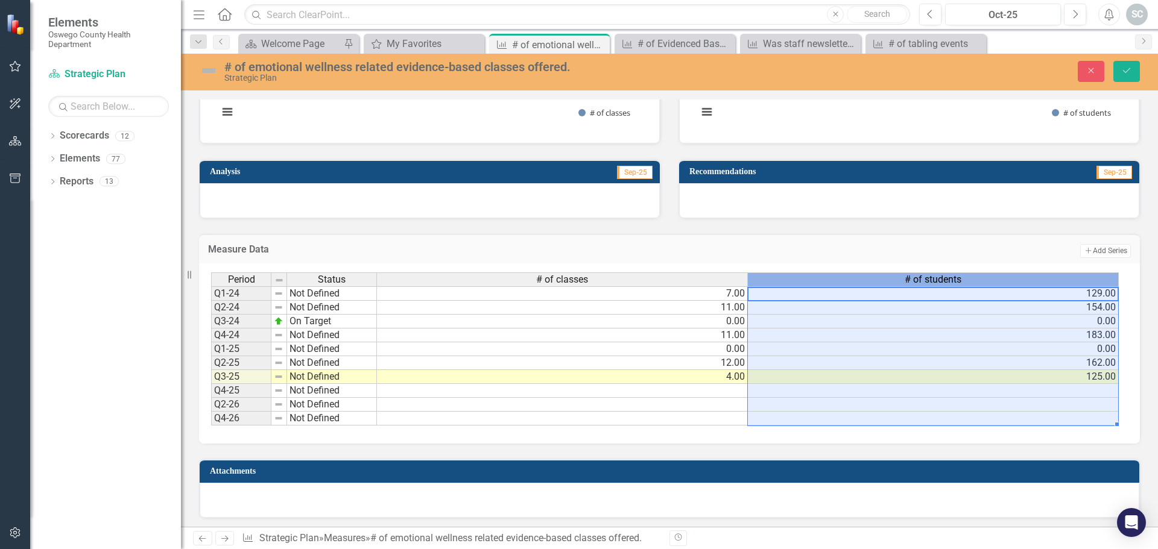
click at [920, 284] on span "# of students" at bounding box center [933, 279] width 57 height 11
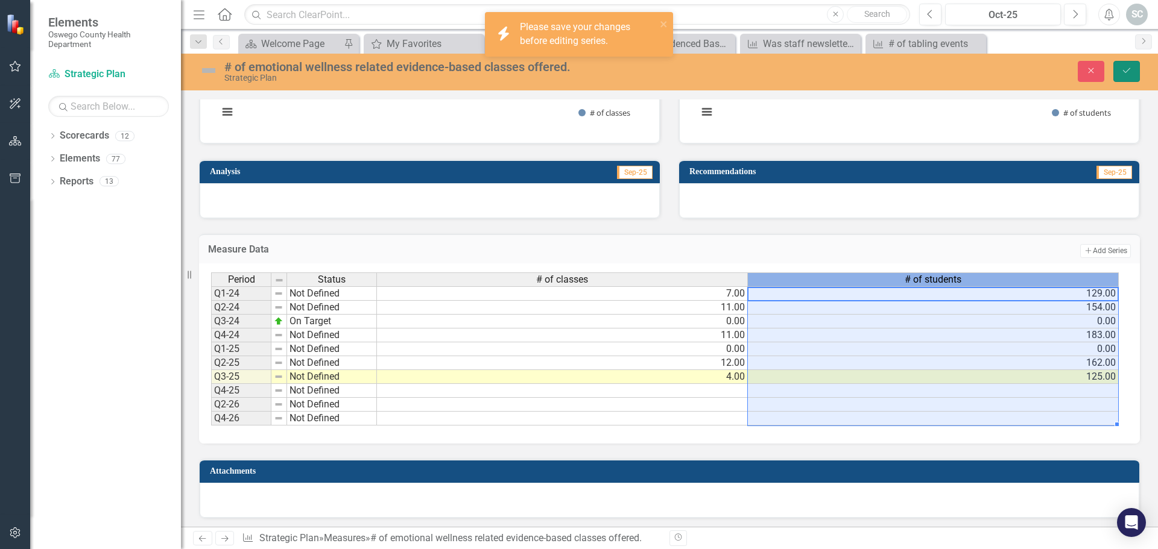
click at [1122, 75] on icon "Save" at bounding box center [1126, 70] width 11 height 8
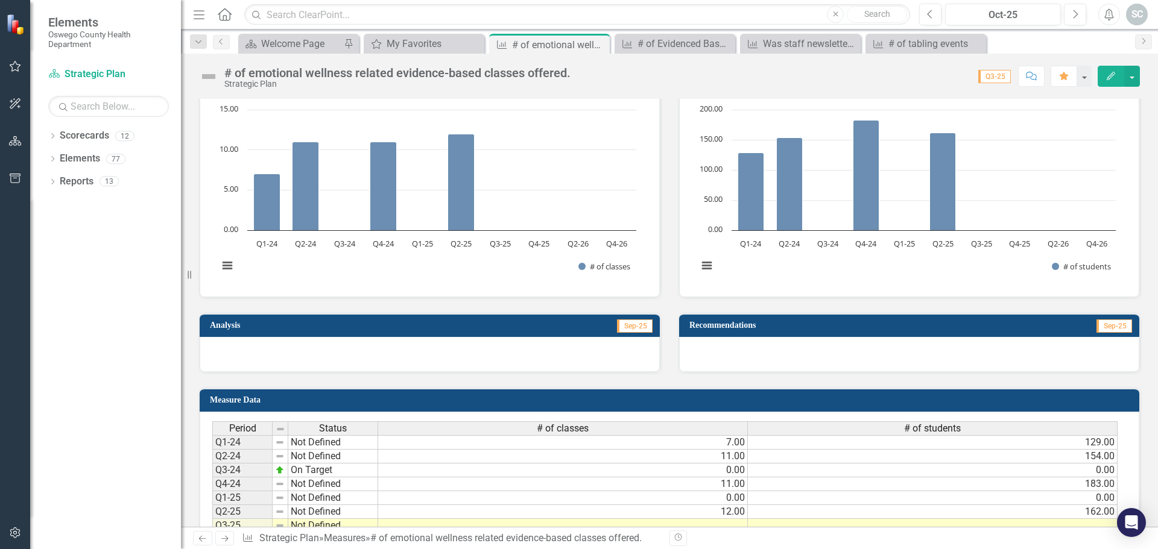
scroll to position [422, 0]
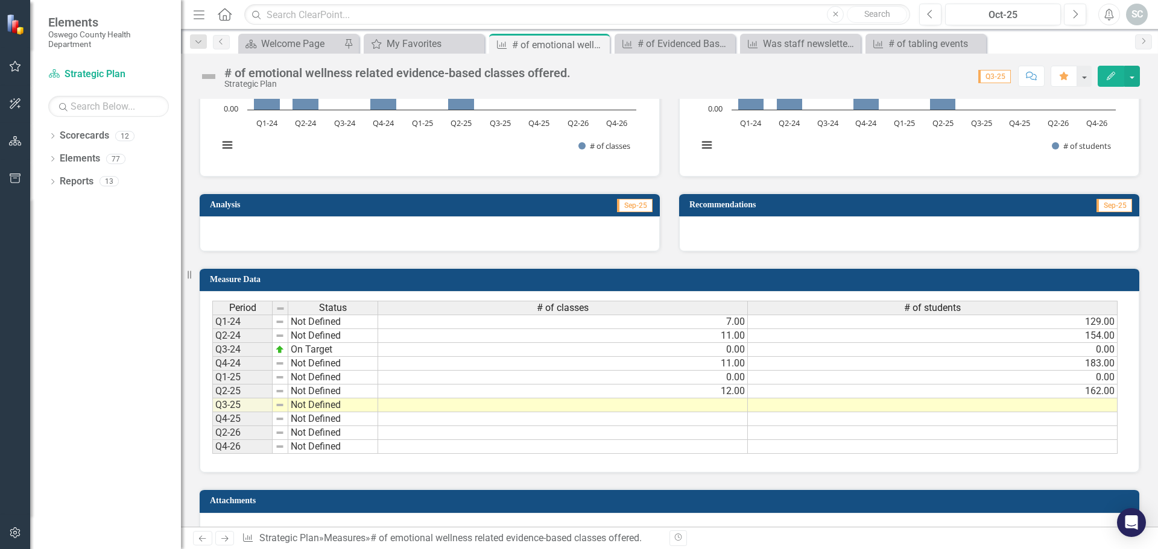
click at [930, 309] on span "# of students" at bounding box center [932, 308] width 57 height 11
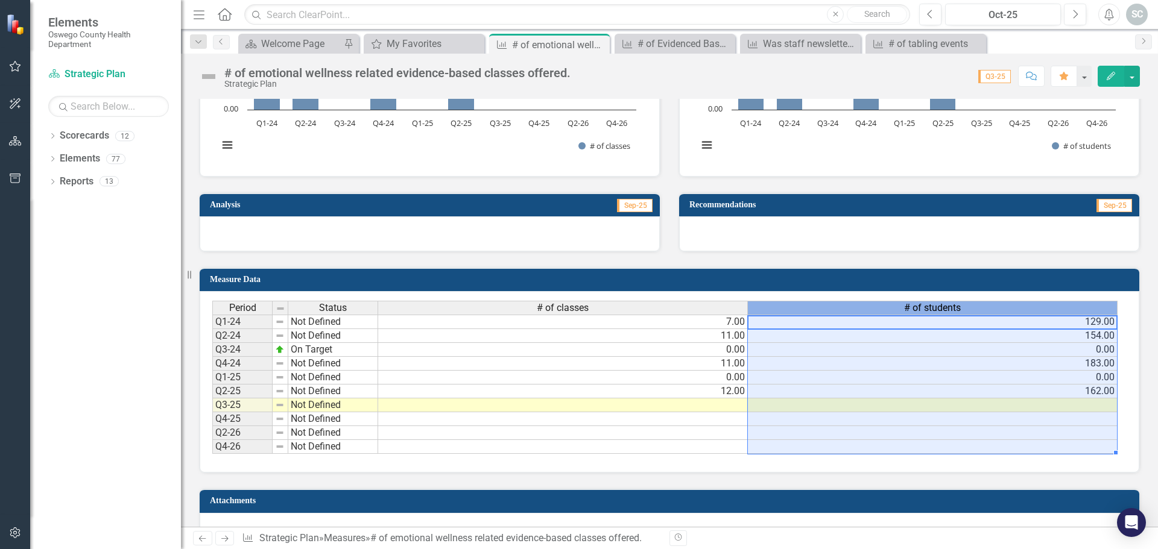
click at [930, 309] on span "# of students" at bounding box center [932, 308] width 57 height 11
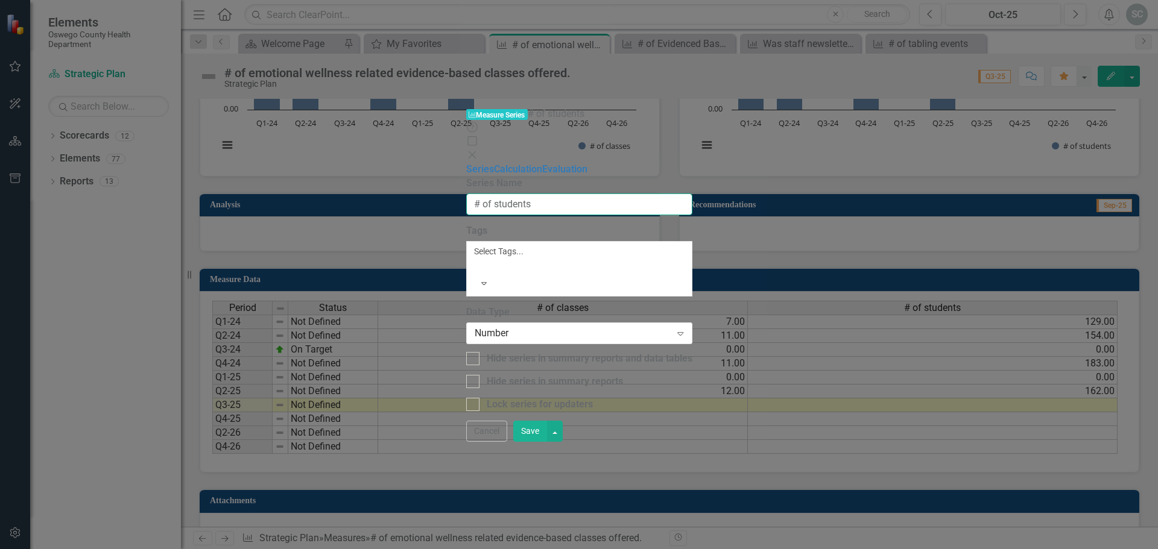
click at [503, 194] on input "# of students" at bounding box center [579, 205] width 226 height 22
type input "# of participants"
click at [547, 442] on button "Save" at bounding box center [530, 431] width 34 height 21
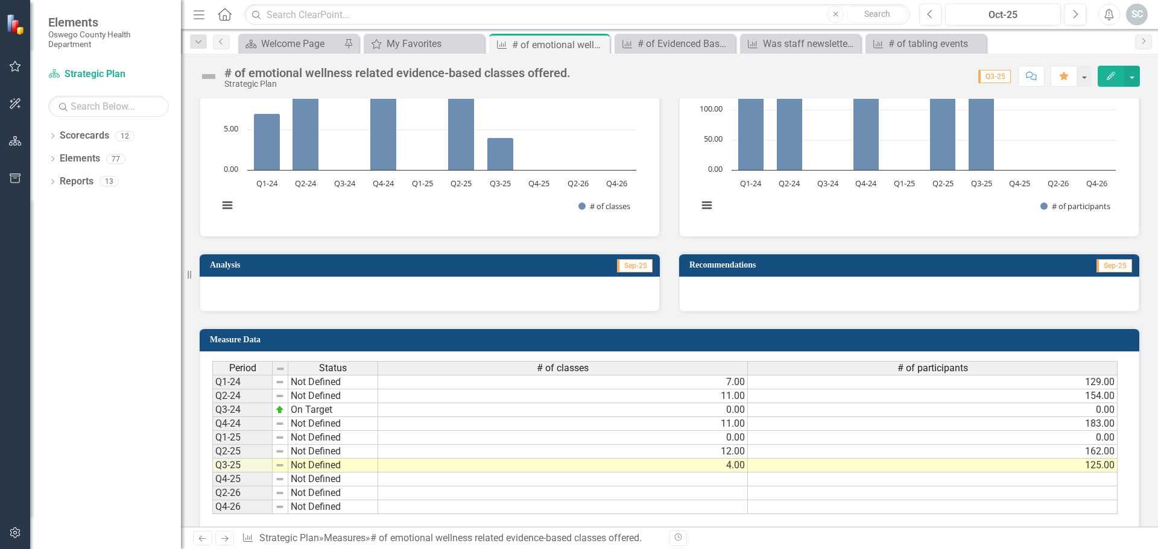
scroll to position [0, 0]
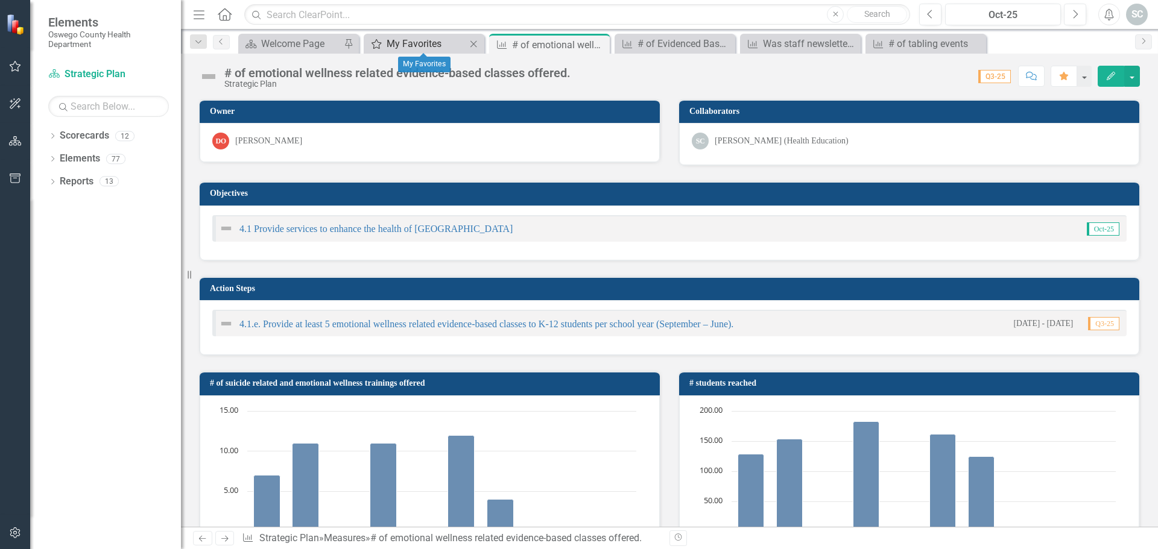
click at [440, 45] on div "My Favorites" at bounding box center [427, 43] width 80 height 15
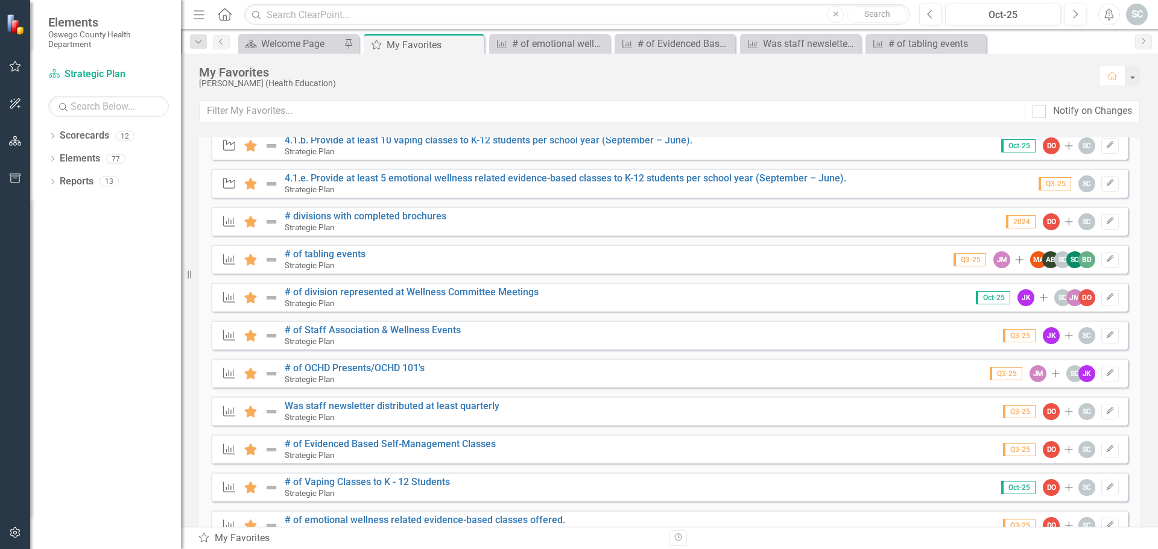
scroll to position [362, 0]
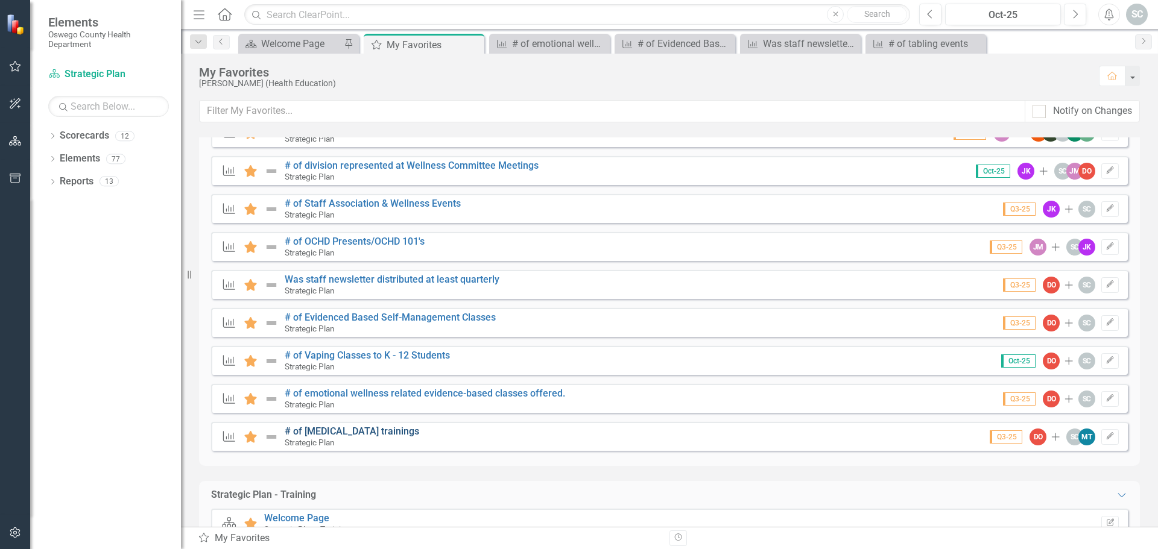
click at [337, 437] on link "# of [MEDICAL_DATA] trainings" at bounding box center [352, 431] width 135 height 11
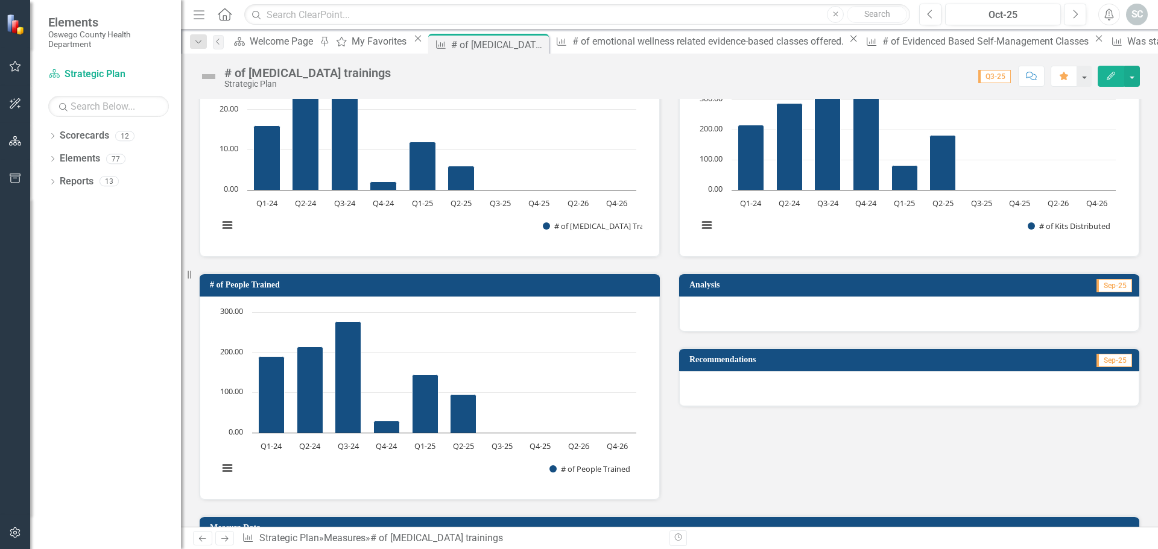
scroll to position [664, 0]
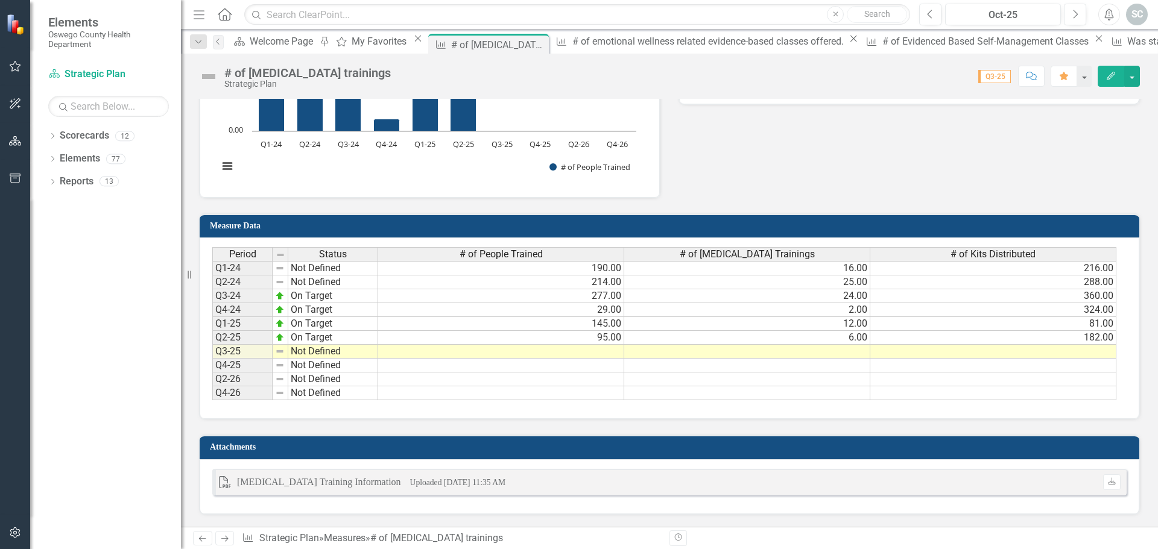
click at [592, 353] on td at bounding box center [501, 352] width 246 height 14
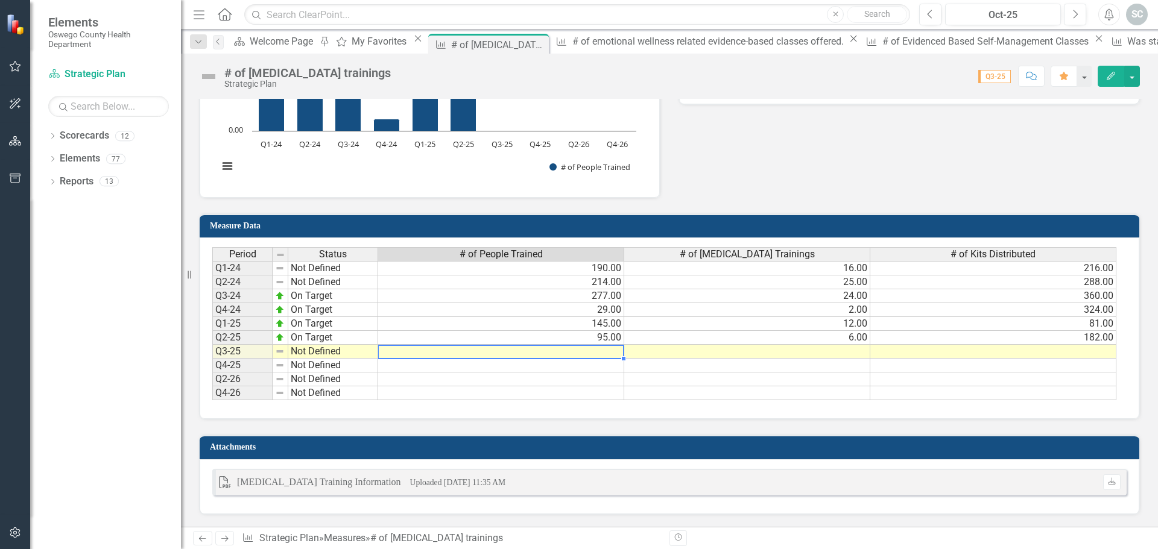
click at [592, 353] on td at bounding box center [501, 352] width 246 height 14
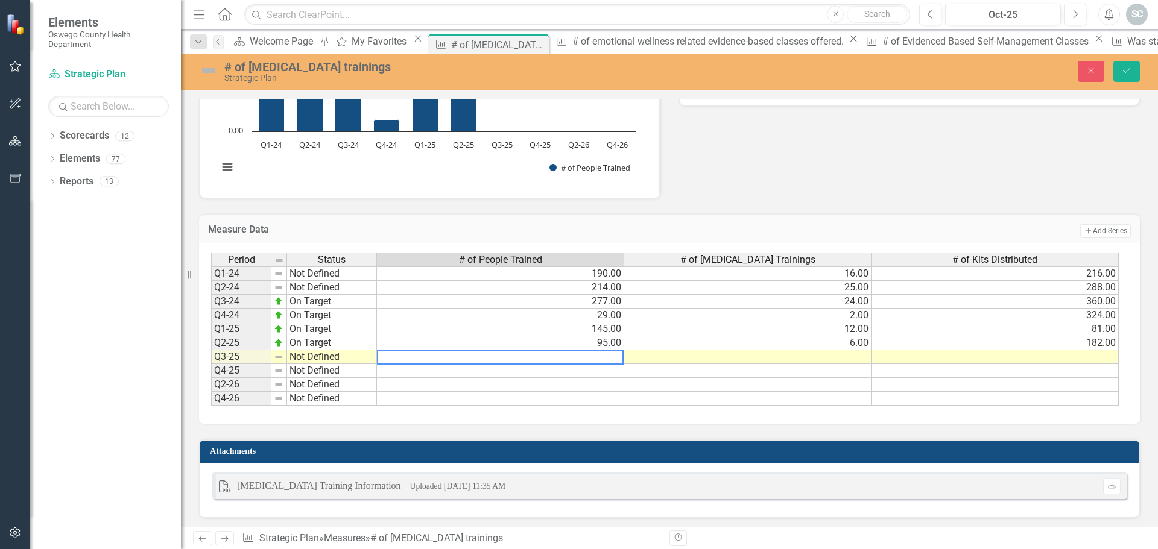
click at [546, 356] on textarea at bounding box center [499, 357] width 247 height 14
click at [708, 353] on td at bounding box center [747, 357] width 247 height 14
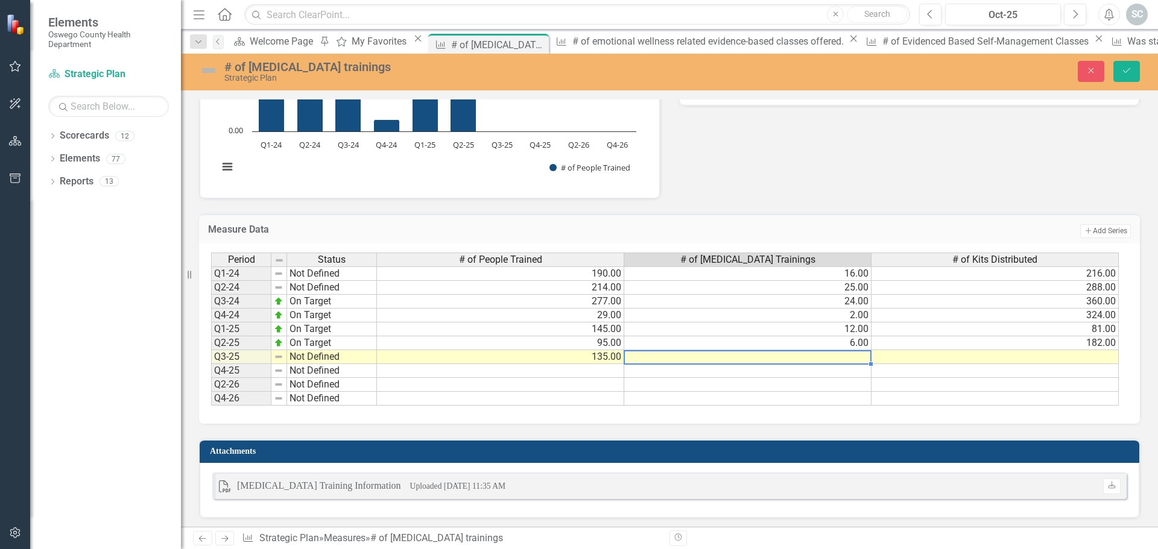
click at [821, 355] on td at bounding box center [747, 357] width 247 height 14
click at [983, 356] on td at bounding box center [995, 357] width 247 height 14
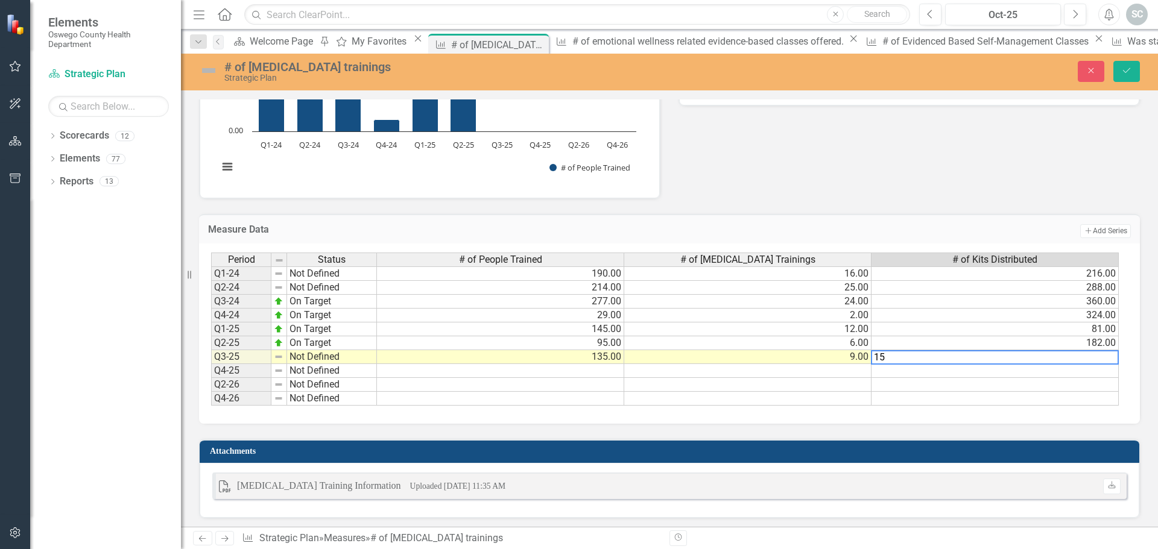
type textarea "15"
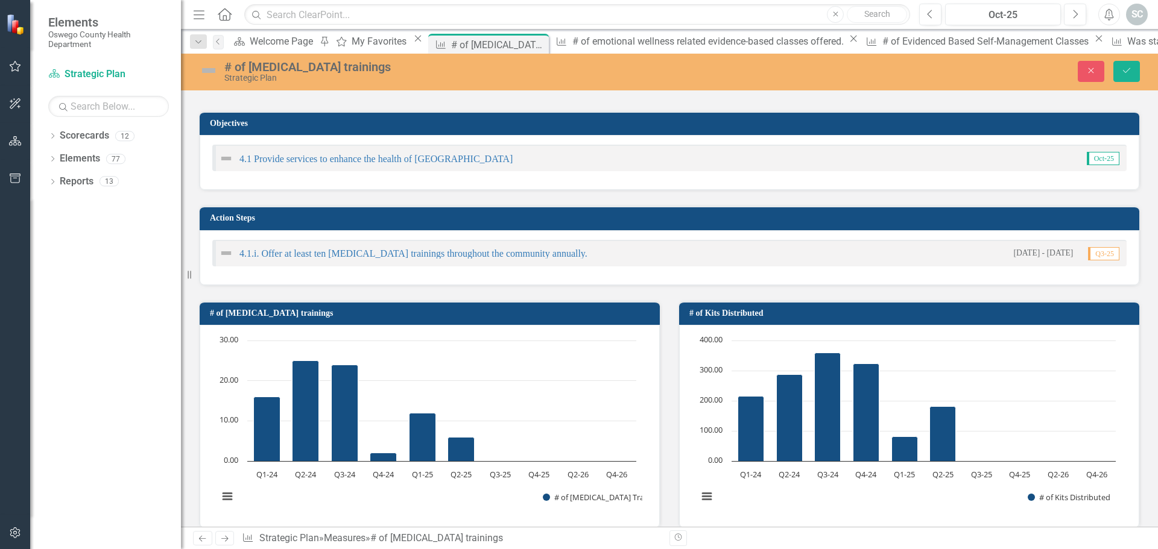
scroll to position [0, 0]
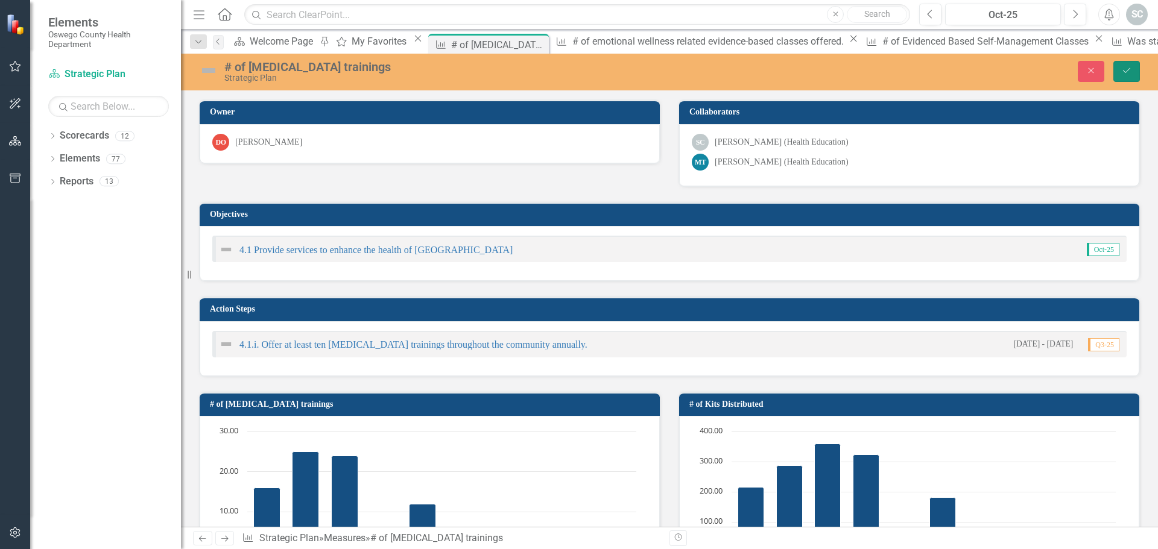
click at [1128, 65] on button "Save" at bounding box center [1126, 71] width 27 height 21
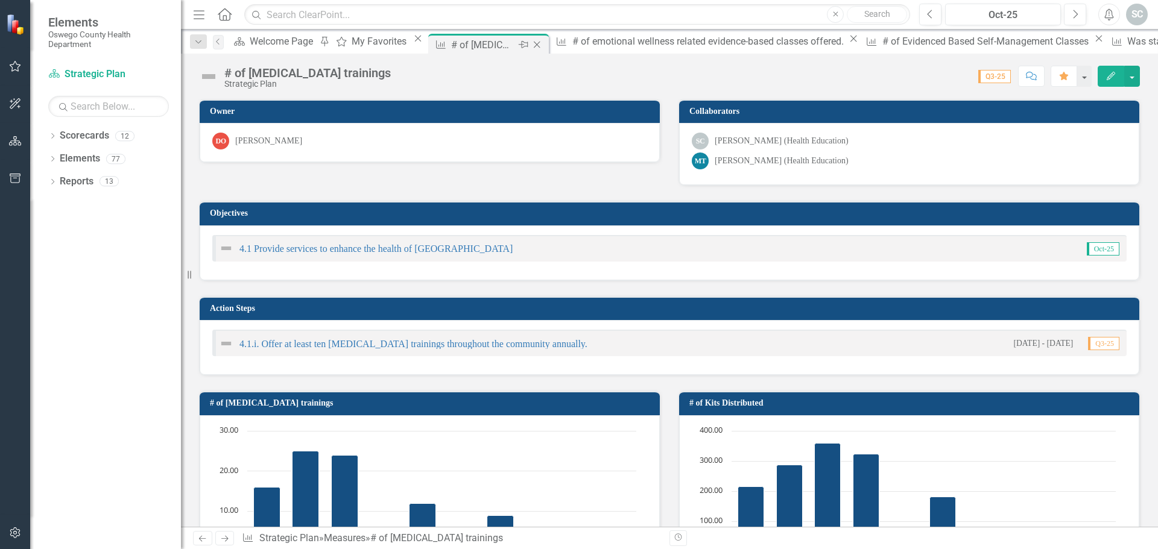
click at [543, 44] on icon "Close" at bounding box center [537, 45] width 12 height 10
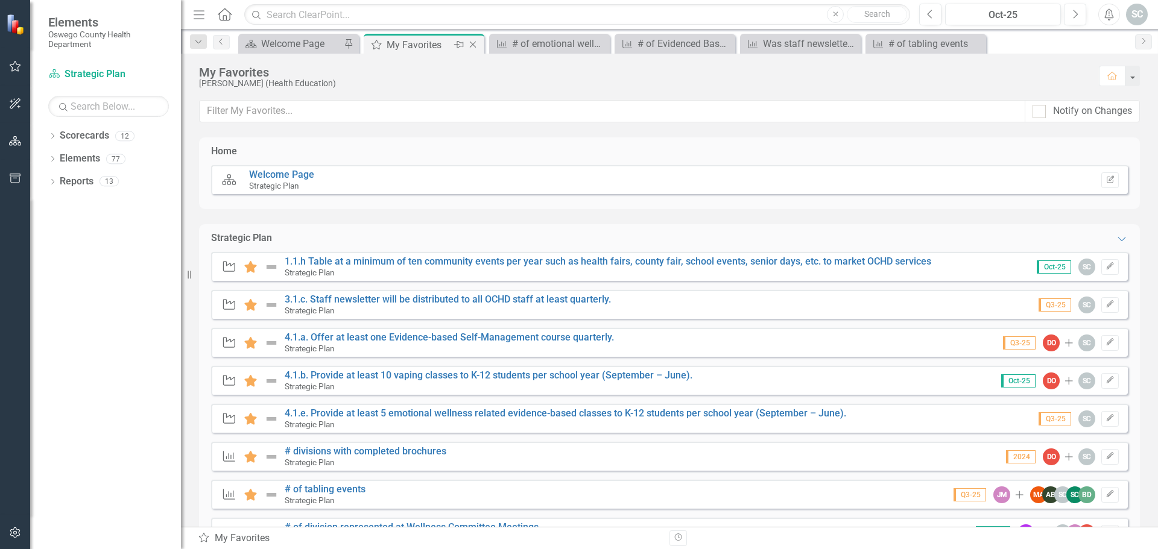
click at [412, 43] on div "My Favorites" at bounding box center [419, 44] width 65 height 15
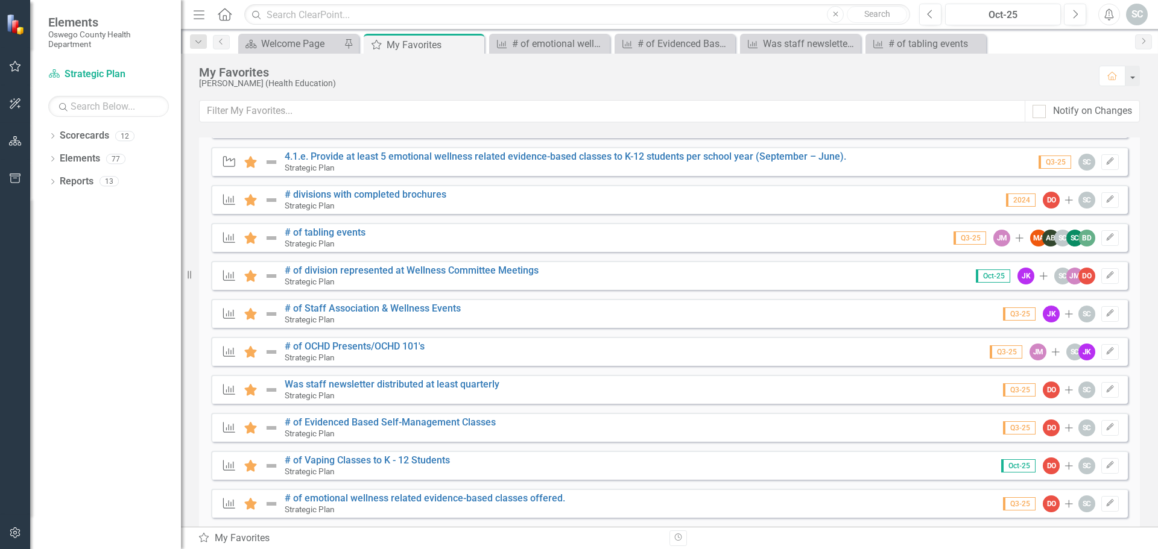
scroll to position [362, 0]
